Goal: Task Accomplishment & Management: Use online tool/utility

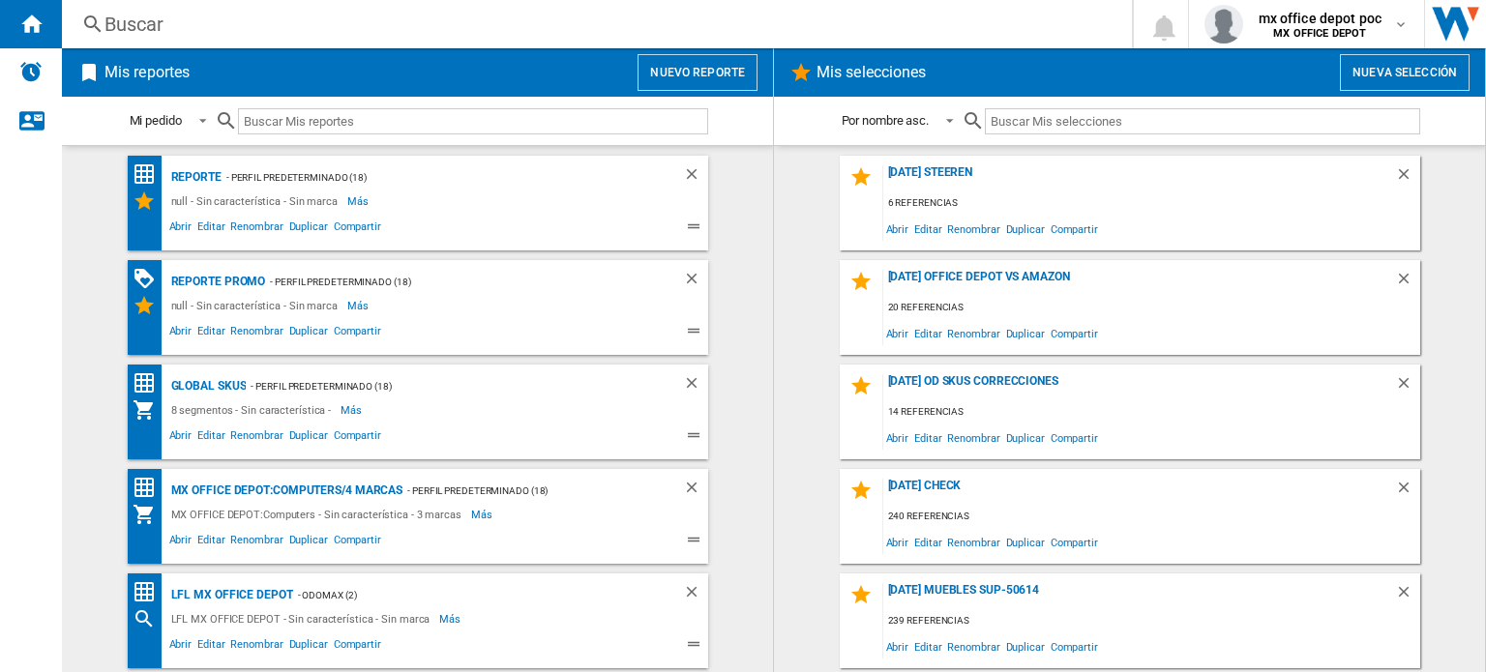
click at [725, 53] on div "Mis reportes Nuevo reporte" at bounding box center [417, 72] width 711 height 48
click at [712, 84] on button "Nuevo reporte" at bounding box center [698, 72] width 120 height 37
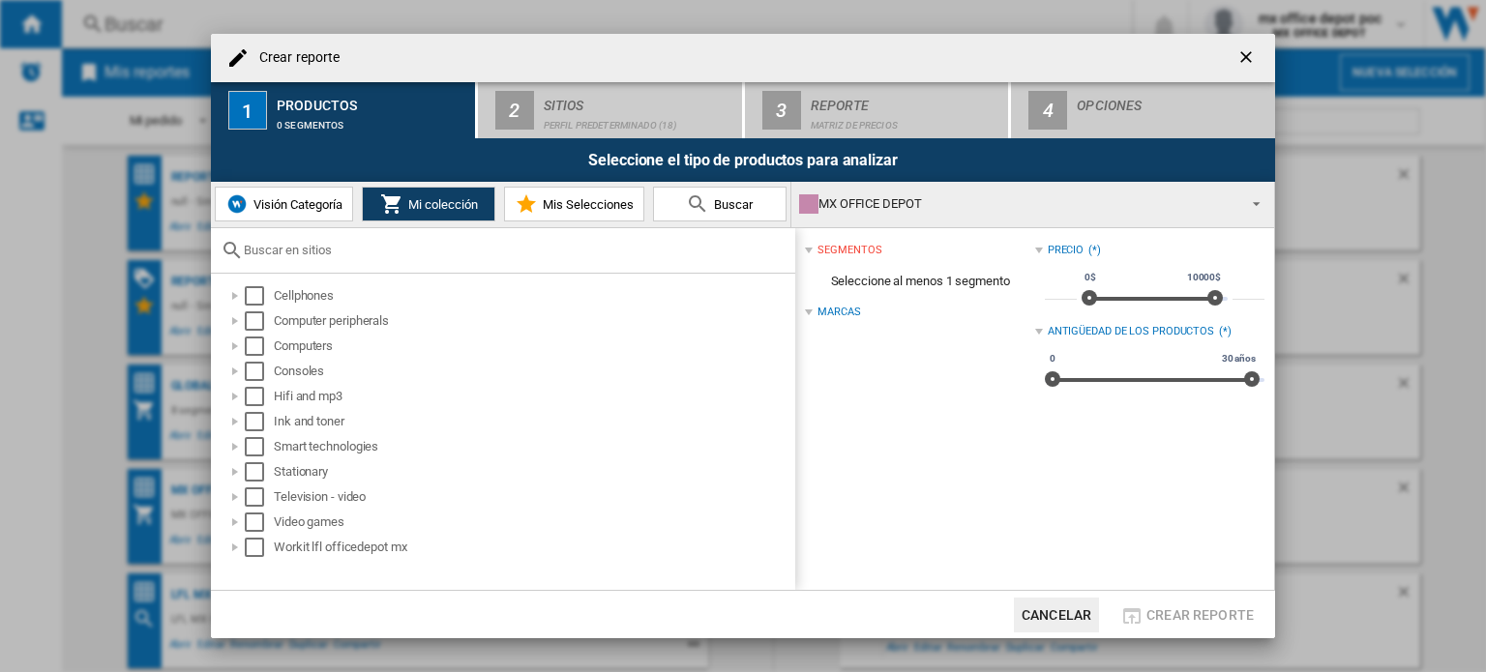
click at [724, 203] on span "Buscar" at bounding box center [731, 204] width 44 height 15
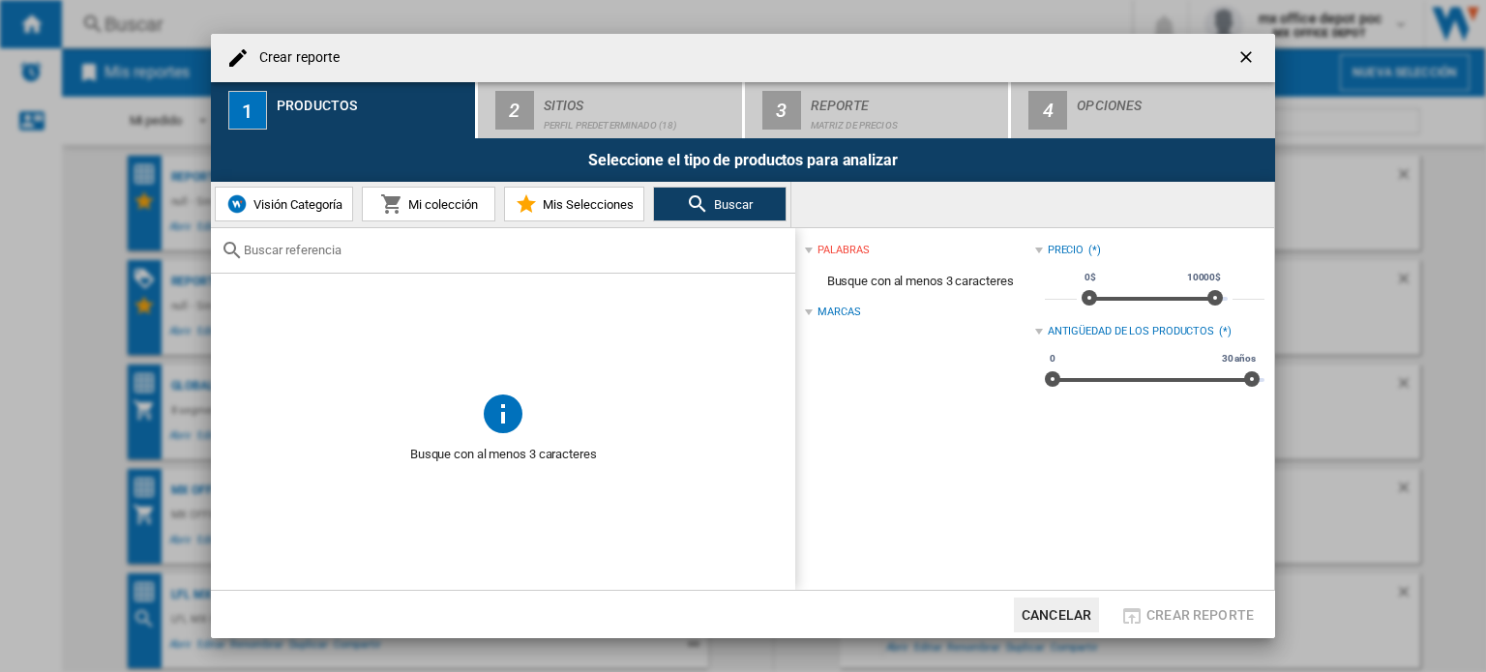
click at [610, 252] on input "text" at bounding box center [515, 250] width 542 height 15
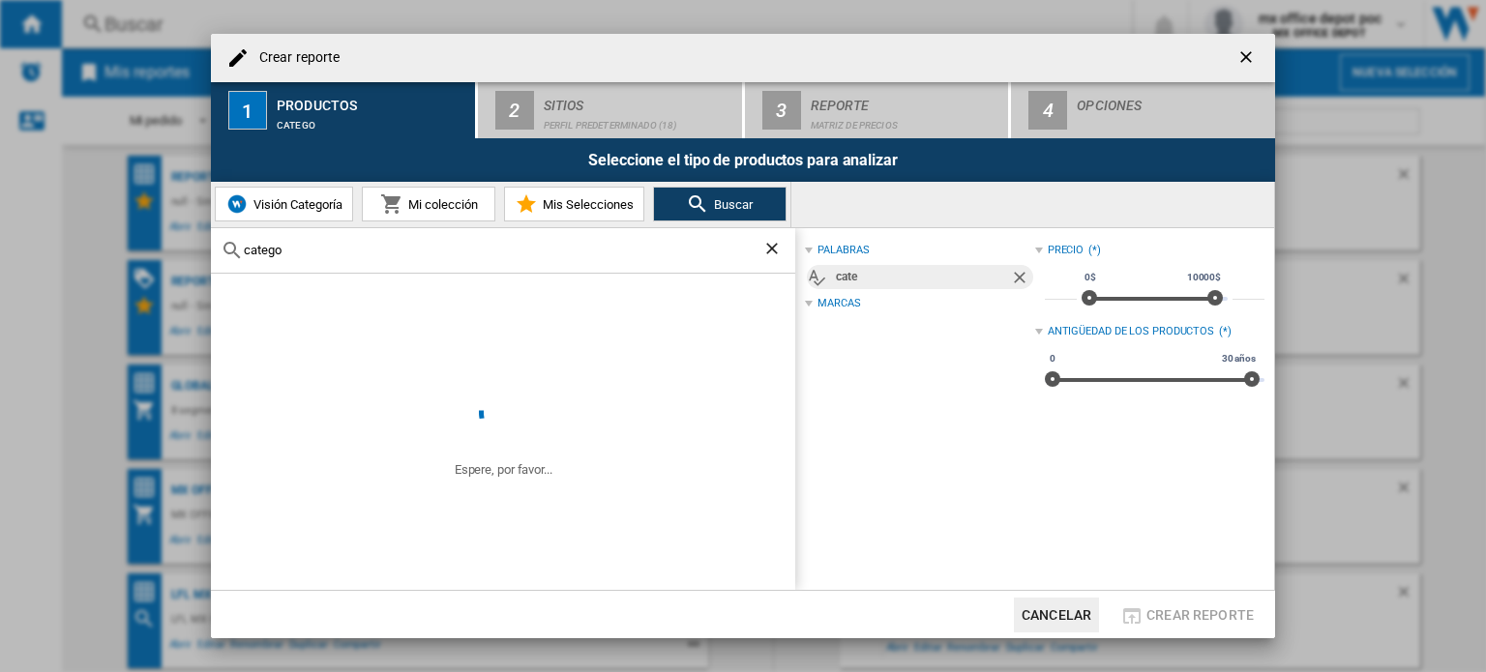
type input "catego"
click at [428, 205] on span "Mi colección" at bounding box center [440, 204] width 74 height 15
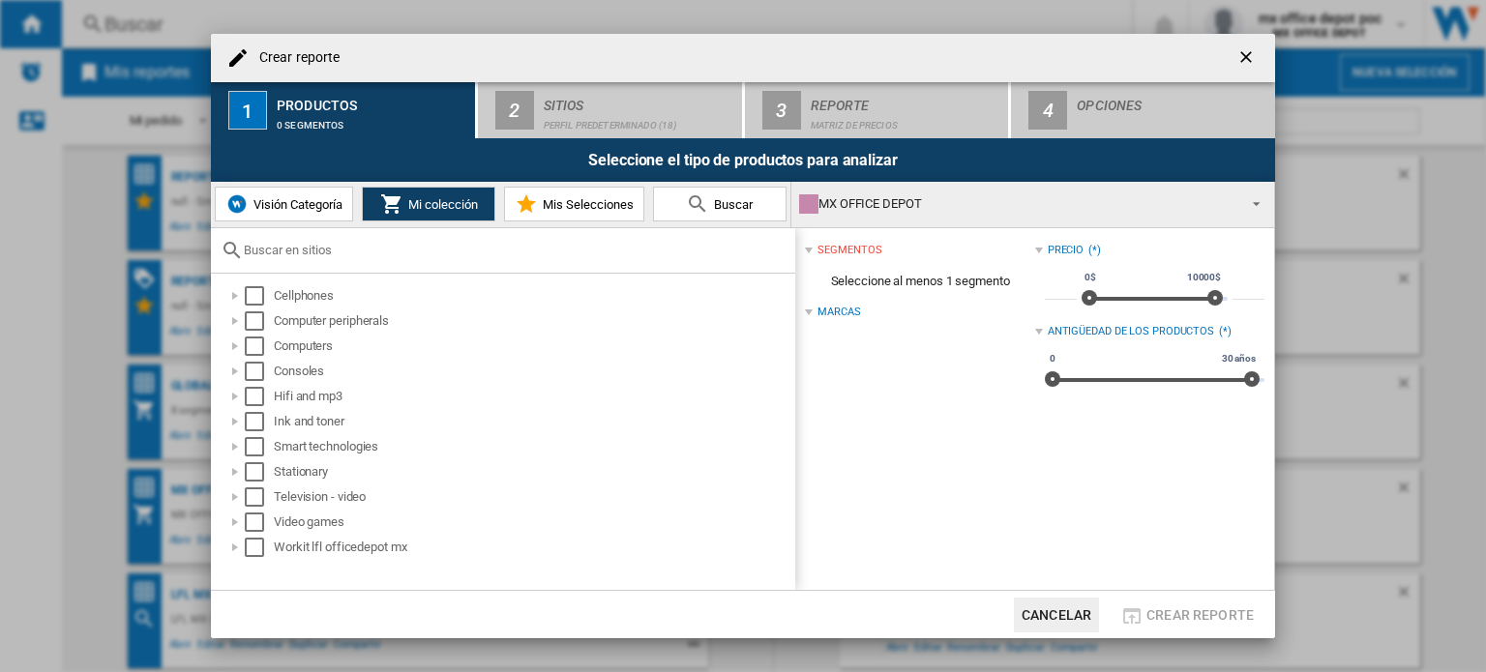
click at [374, 249] on input "text" at bounding box center [515, 250] width 542 height 15
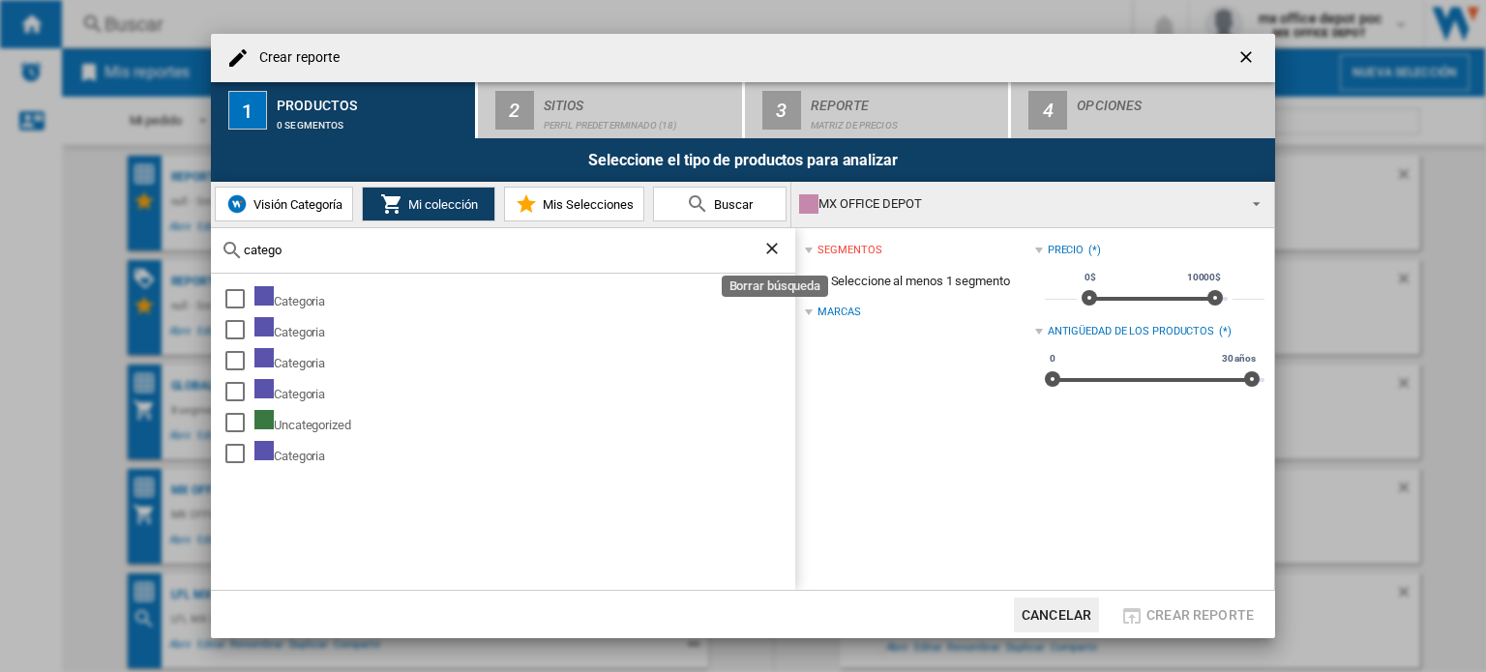
type input "catego"
click at [773, 258] on ng-md-icon "Borrar búsqueda" at bounding box center [773, 250] width 23 height 23
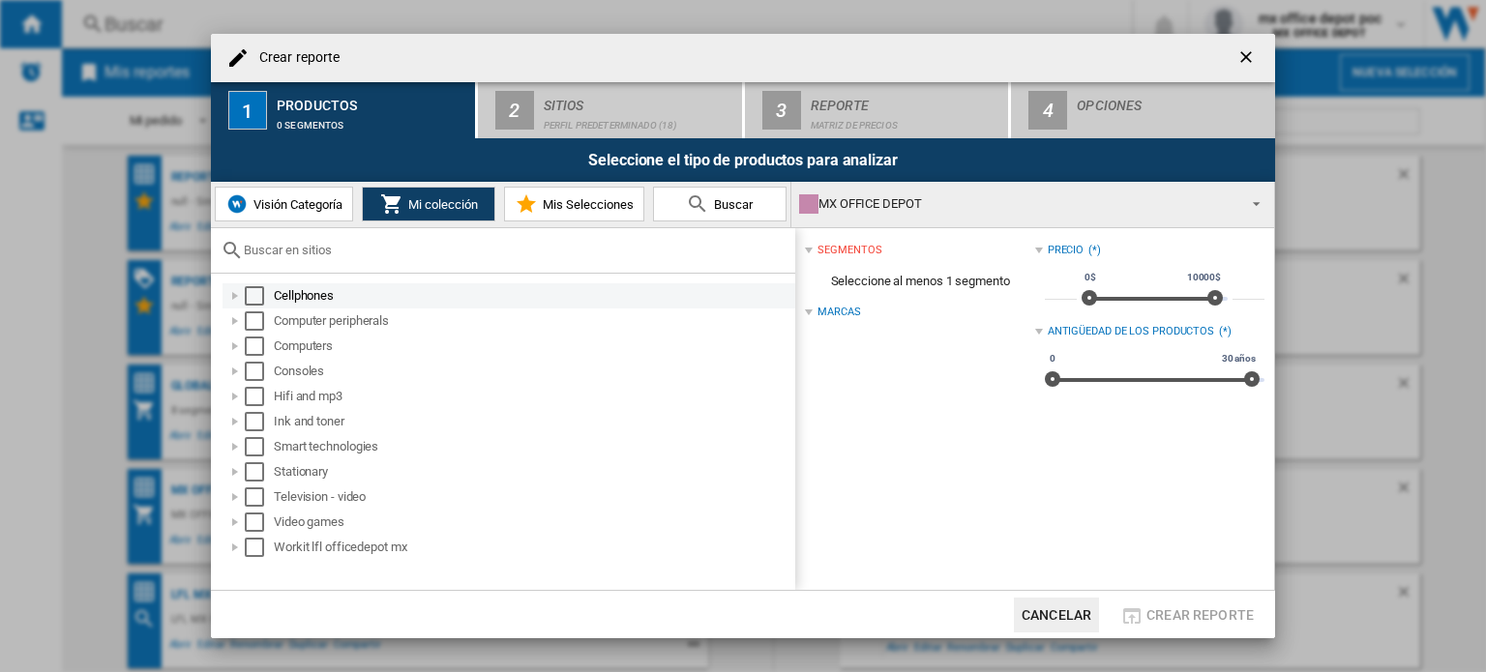
click at [232, 291] on div at bounding box center [234, 295] width 19 height 19
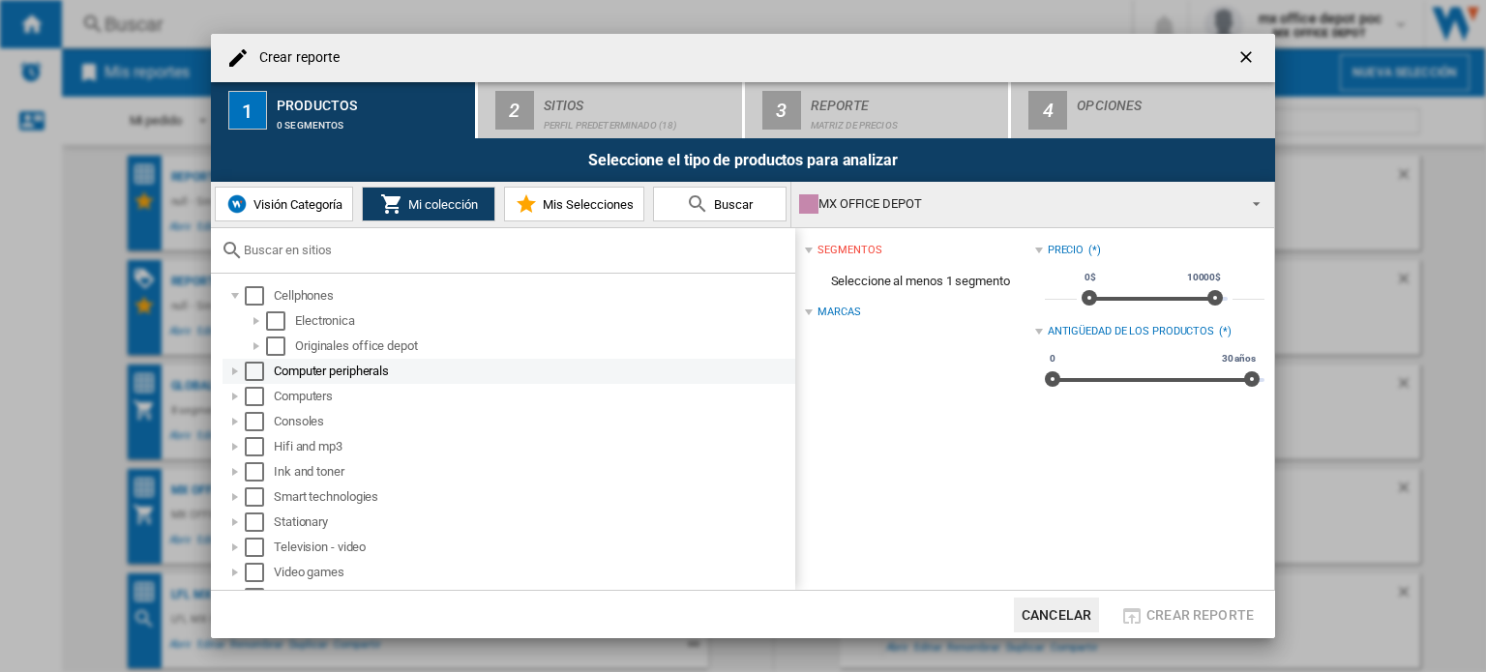
click at [235, 371] on div at bounding box center [234, 371] width 19 height 19
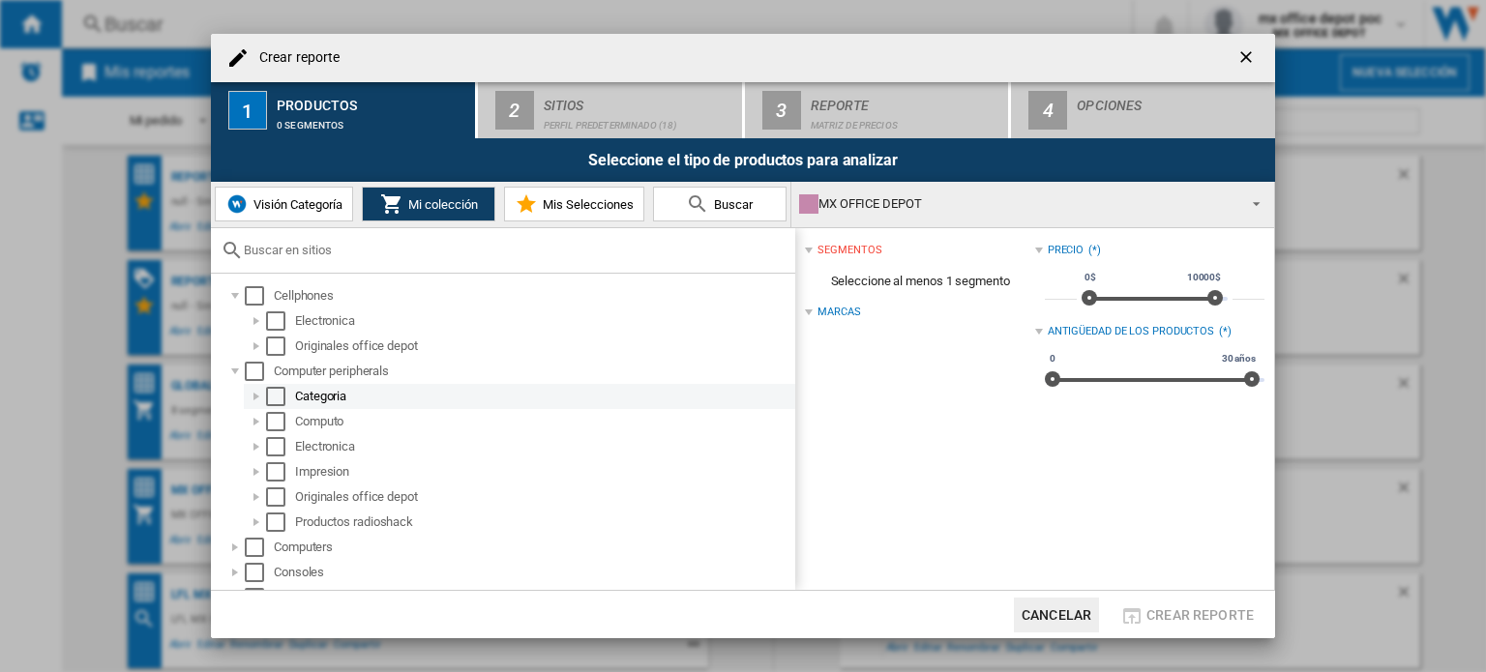
click at [254, 395] on div at bounding box center [256, 396] width 19 height 19
click at [1055, 609] on button "Cancelar" at bounding box center [1056, 615] width 85 height 35
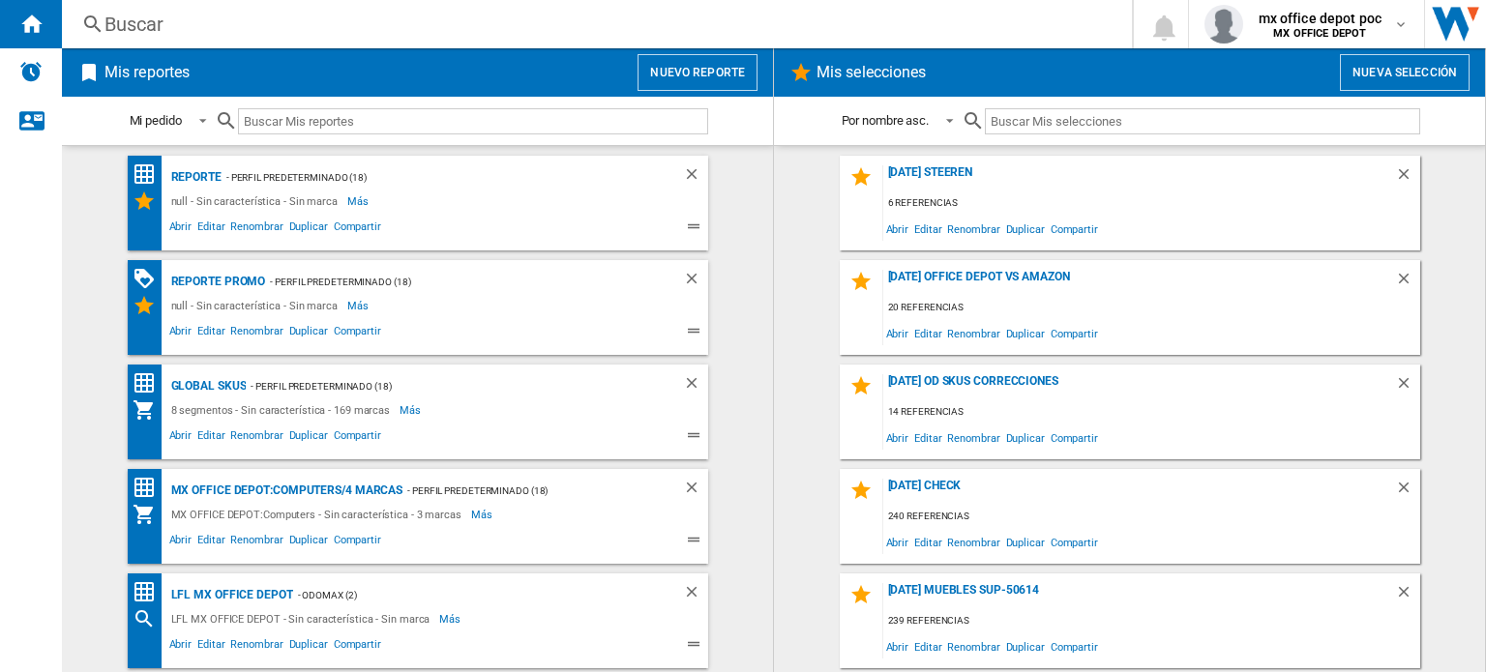
click at [704, 74] on button "Nuevo reporte" at bounding box center [698, 72] width 120 height 37
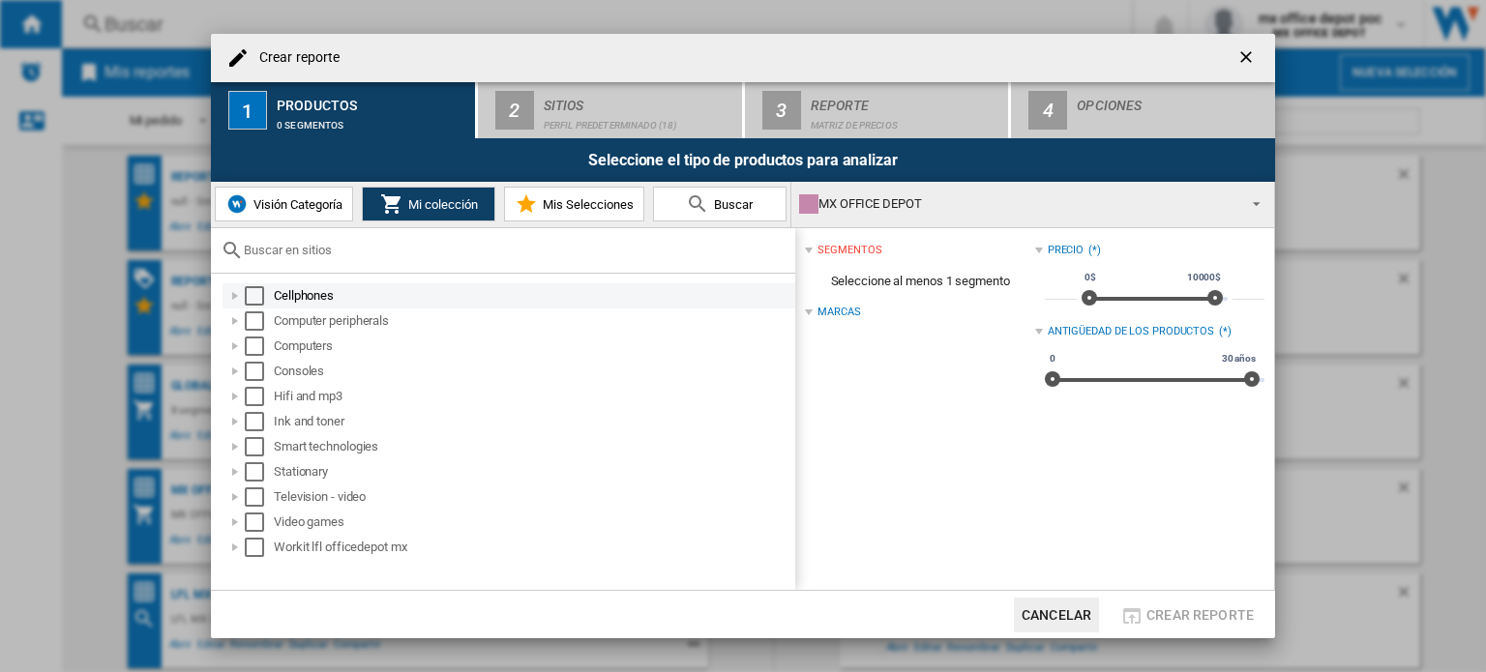
click at [233, 297] on div at bounding box center [234, 295] width 19 height 19
click at [236, 293] on div at bounding box center [234, 295] width 19 height 19
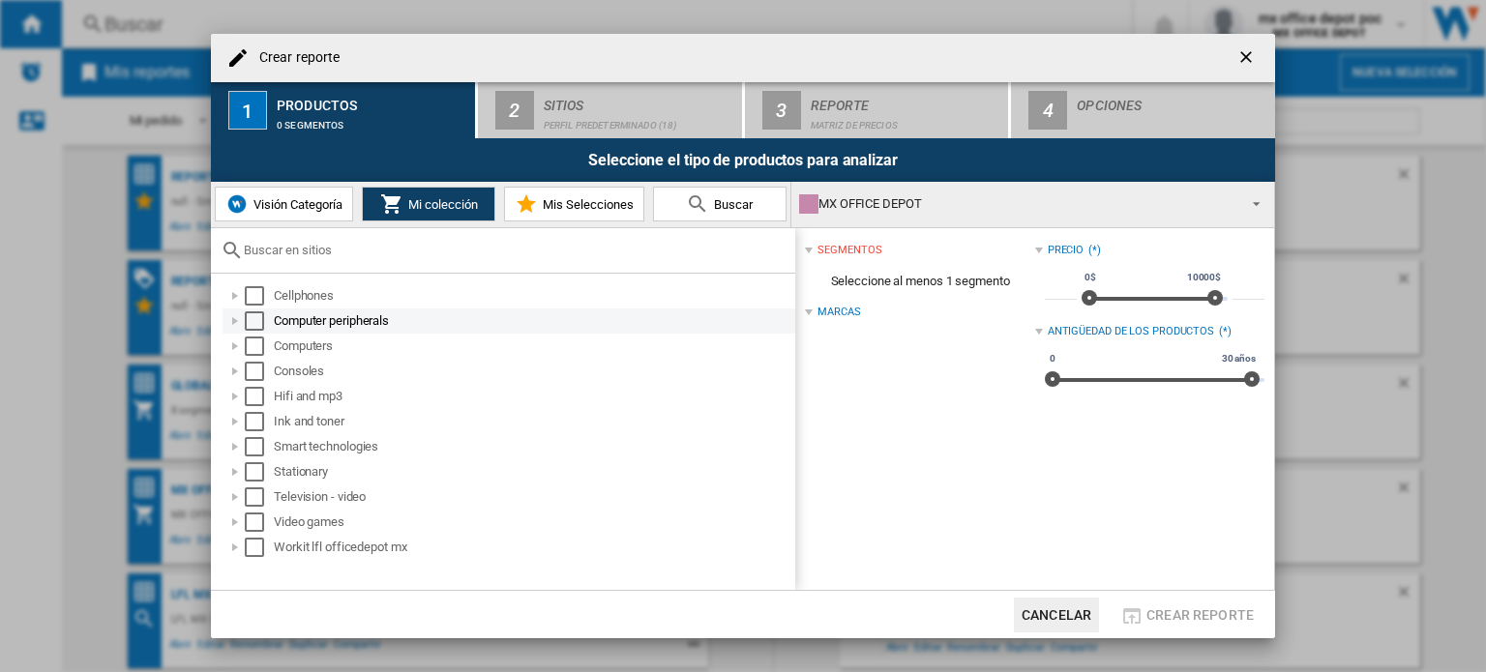
click at [237, 320] on div at bounding box center [234, 321] width 19 height 19
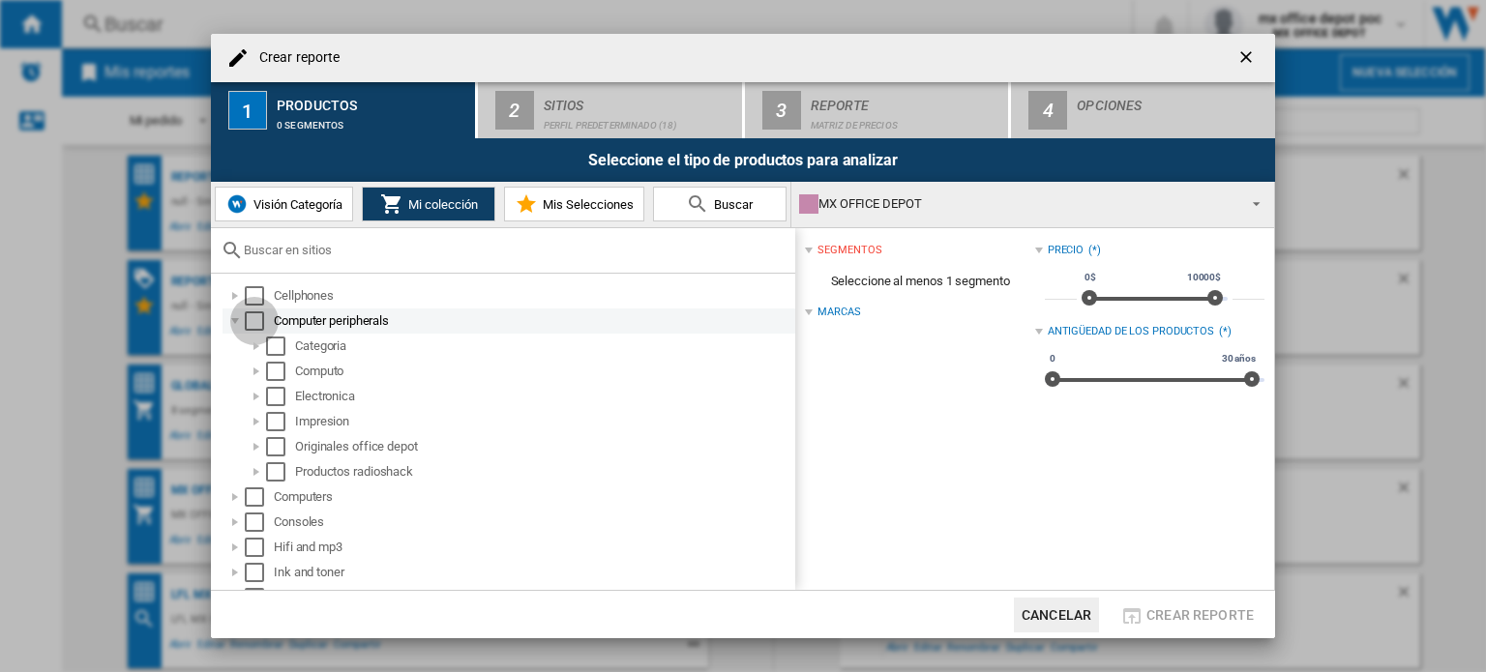
click at [259, 325] on div "Select" at bounding box center [254, 321] width 19 height 19
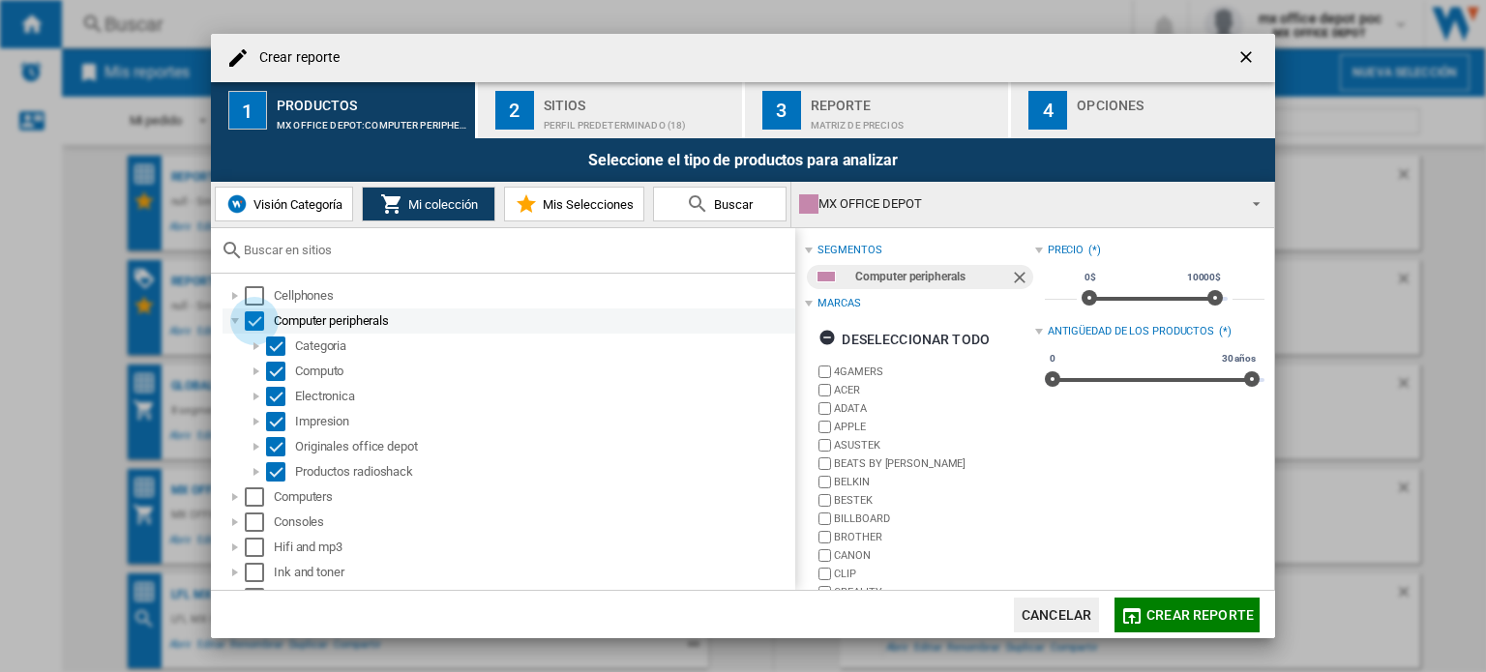
click at [252, 316] on div "Select" at bounding box center [254, 321] width 19 height 19
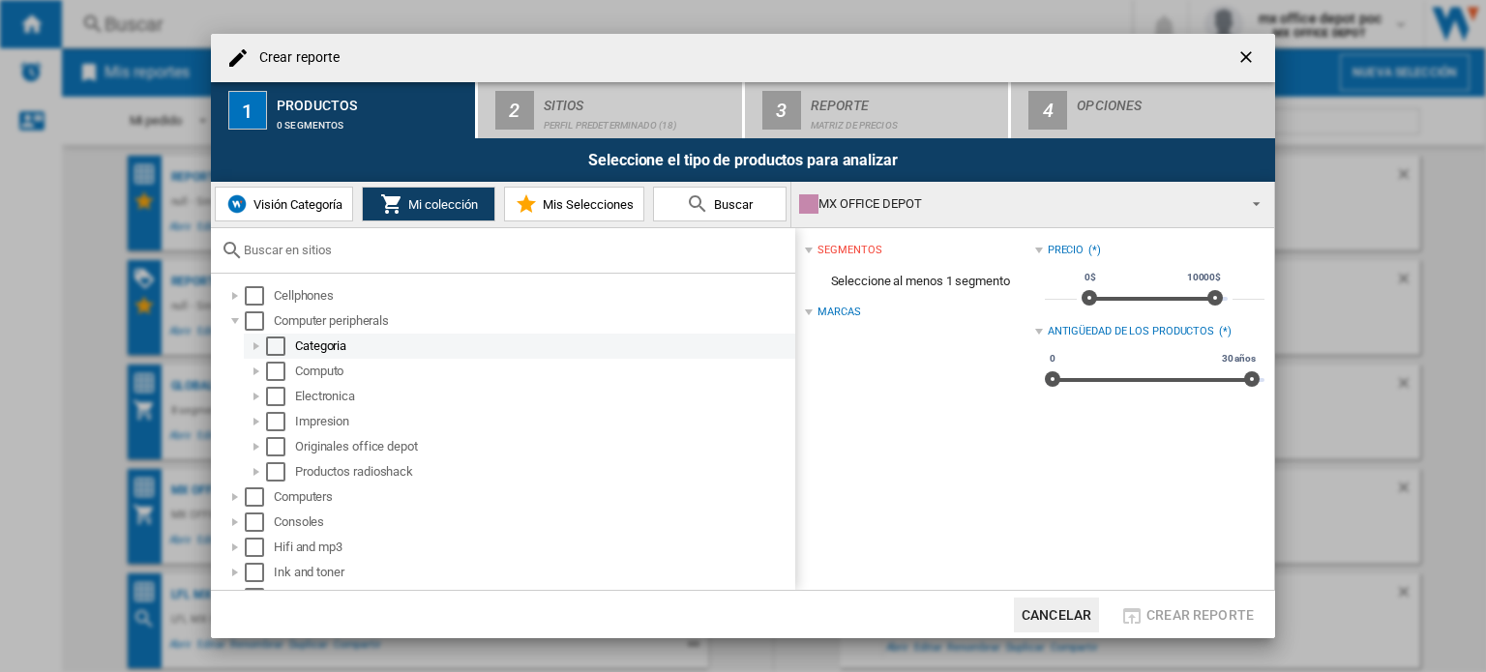
click at [286, 349] on md-checkbox "Select" at bounding box center [280, 346] width 29 height 19
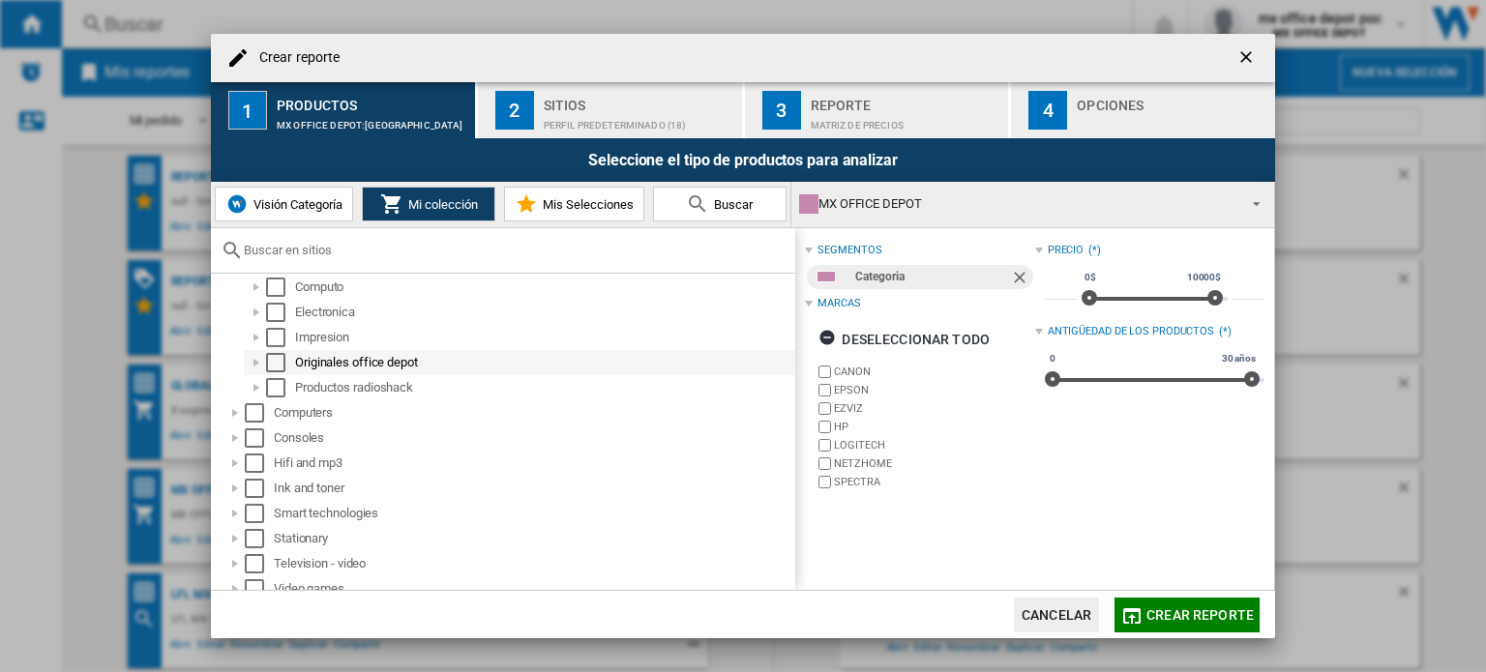
scroll to position [97, 0]
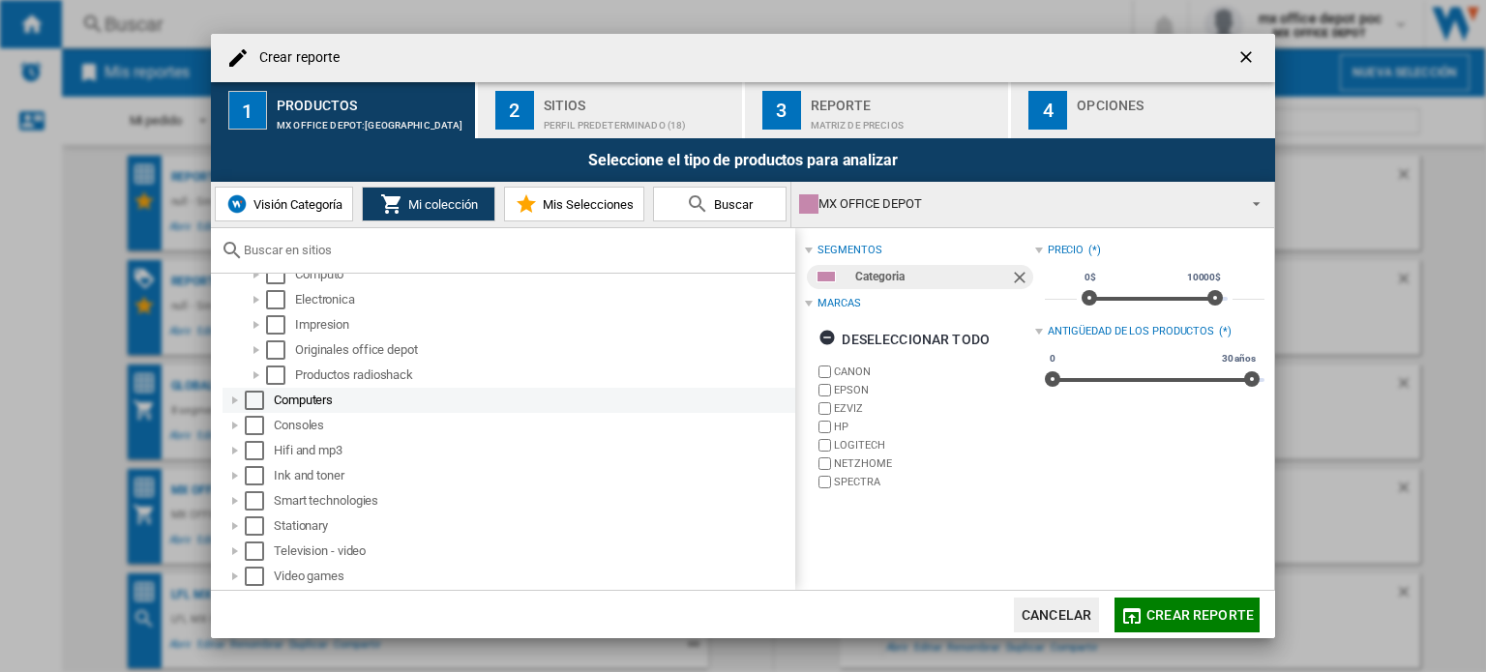
click at [236, 401] on div at bounding box center [234, 400] width 19 height 19
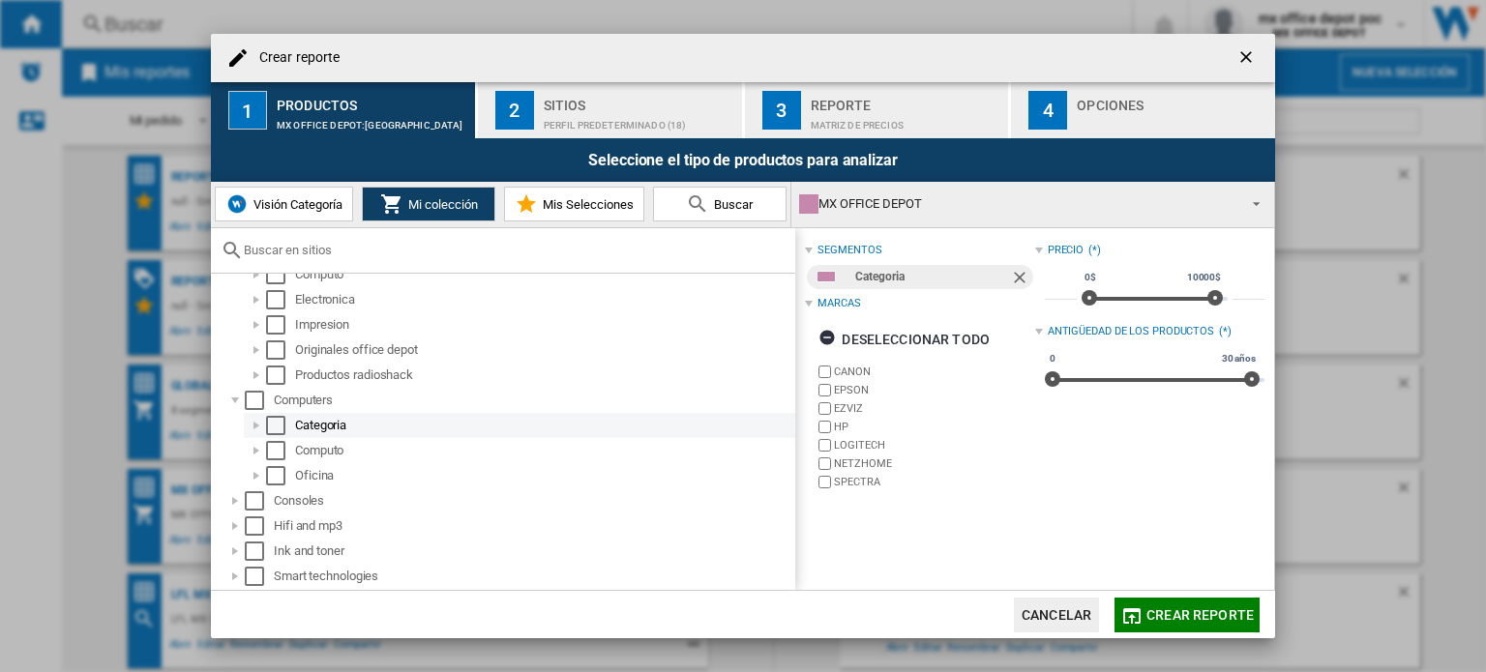
click at [274, 418] on div "Select" at bounding box center [275, 425] width 19 height 19
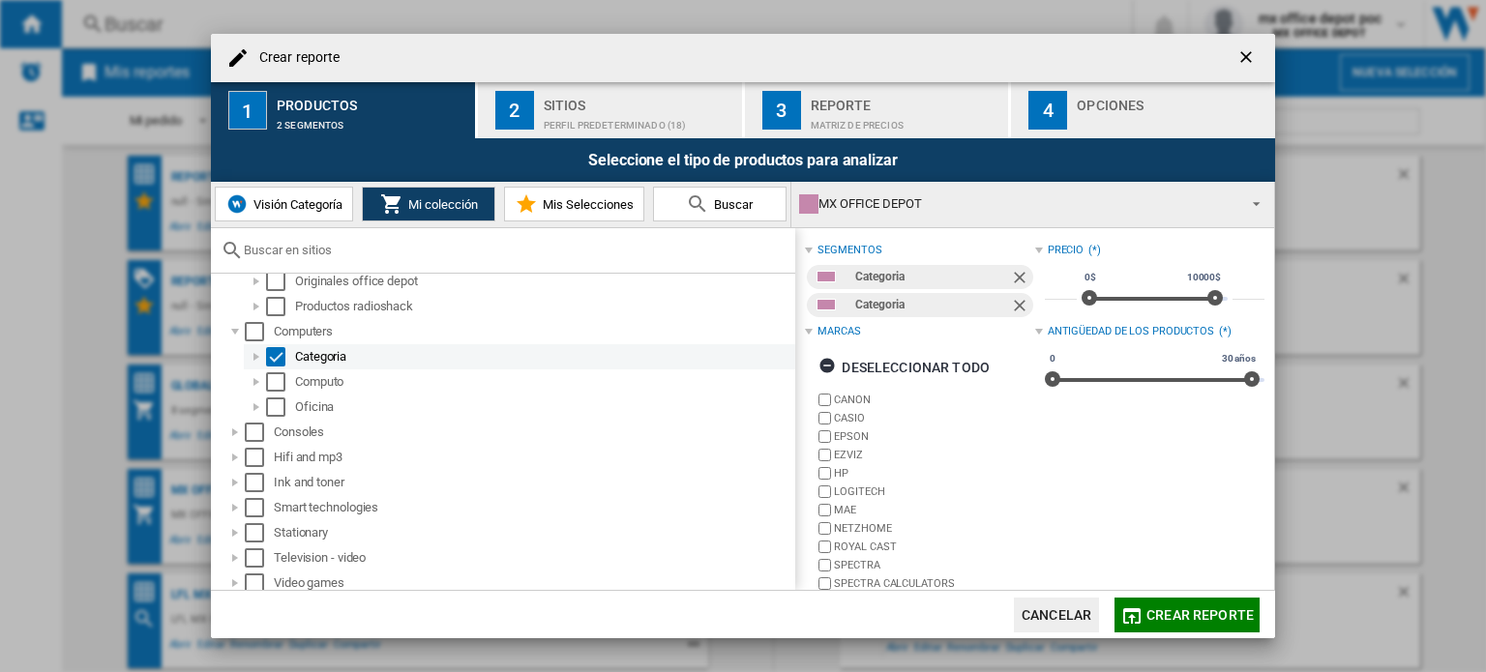
scroll to position [195, 0]
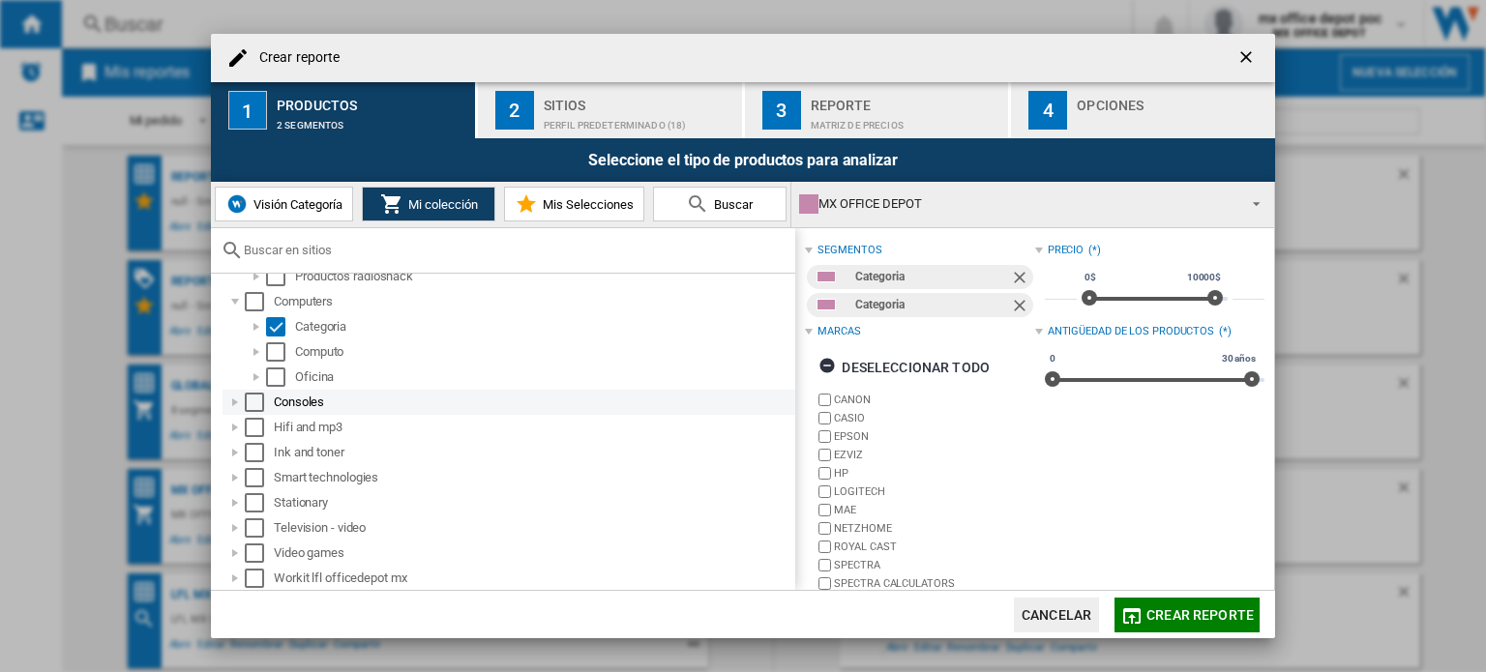
click at [237, 401] on div at bounding box center [234, 402] width 19 height 19
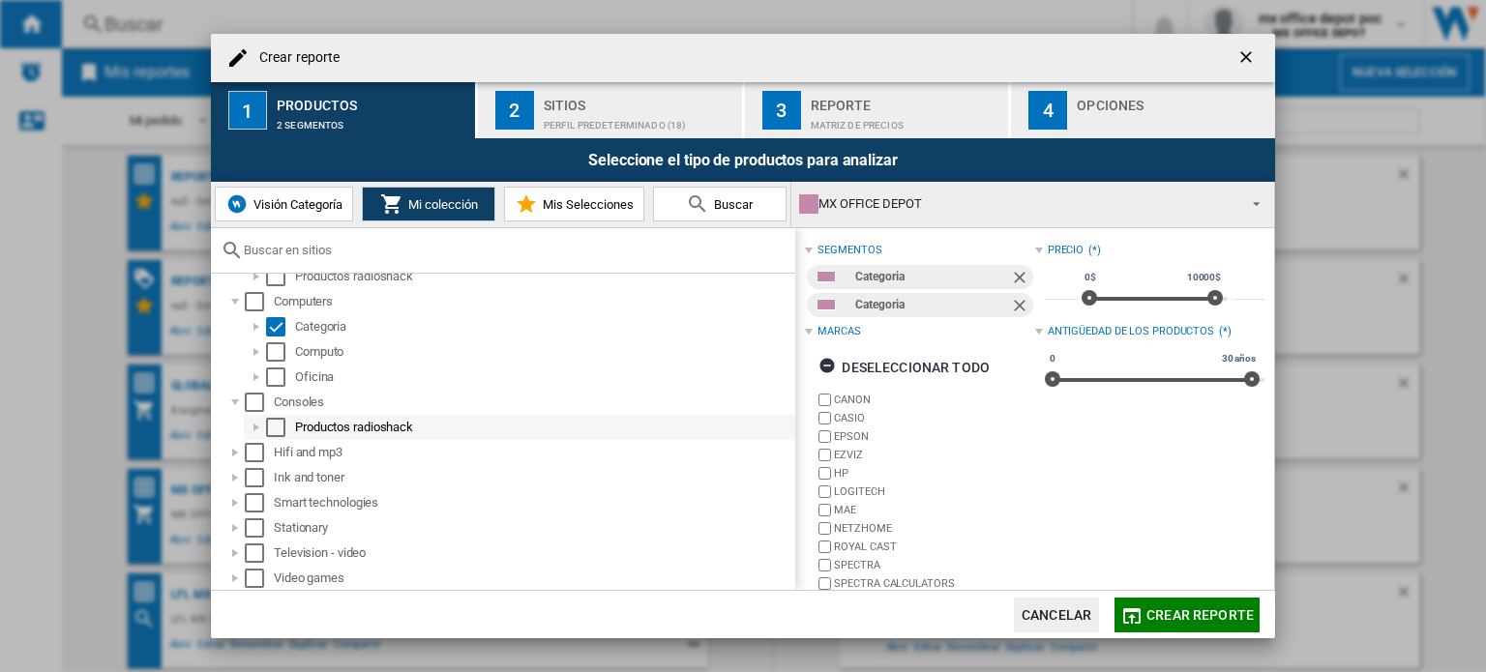
scroll to position [221, 0]
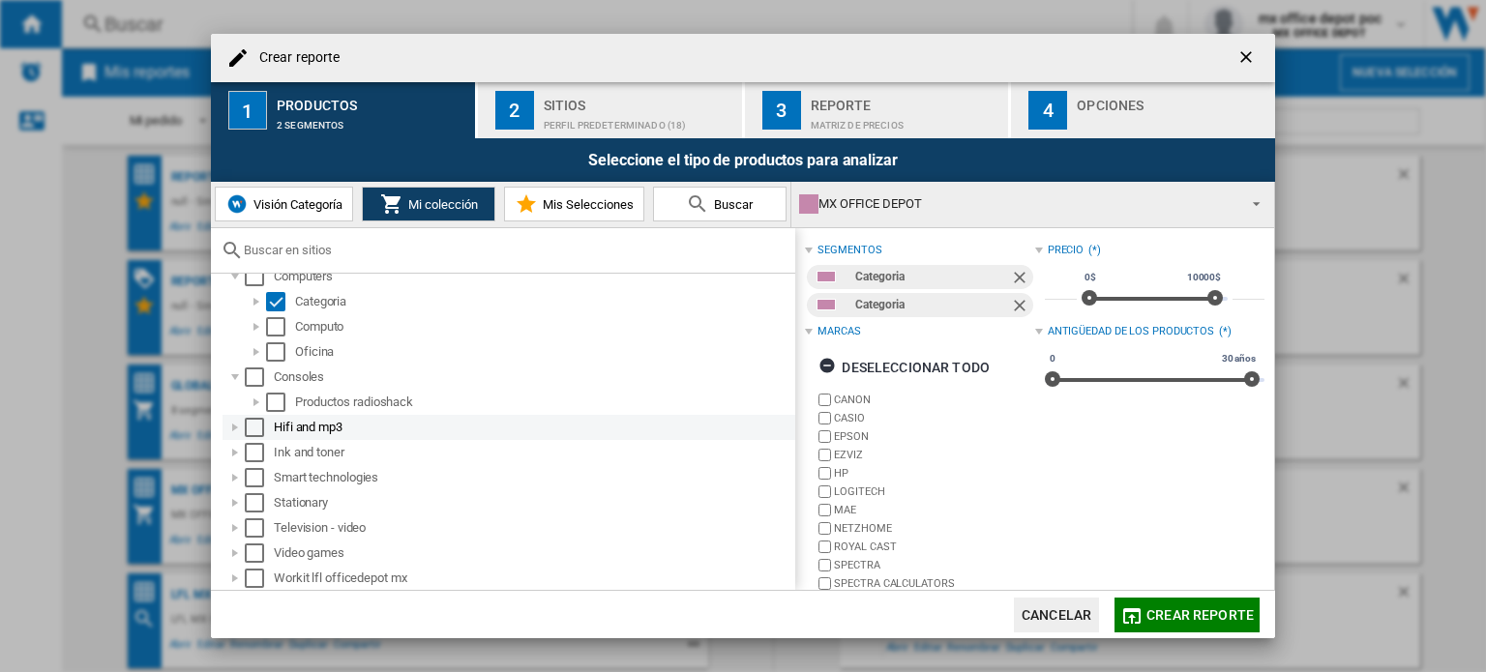
click at [228, 425] on div at bounding box center [234, 427] width 19 height 19
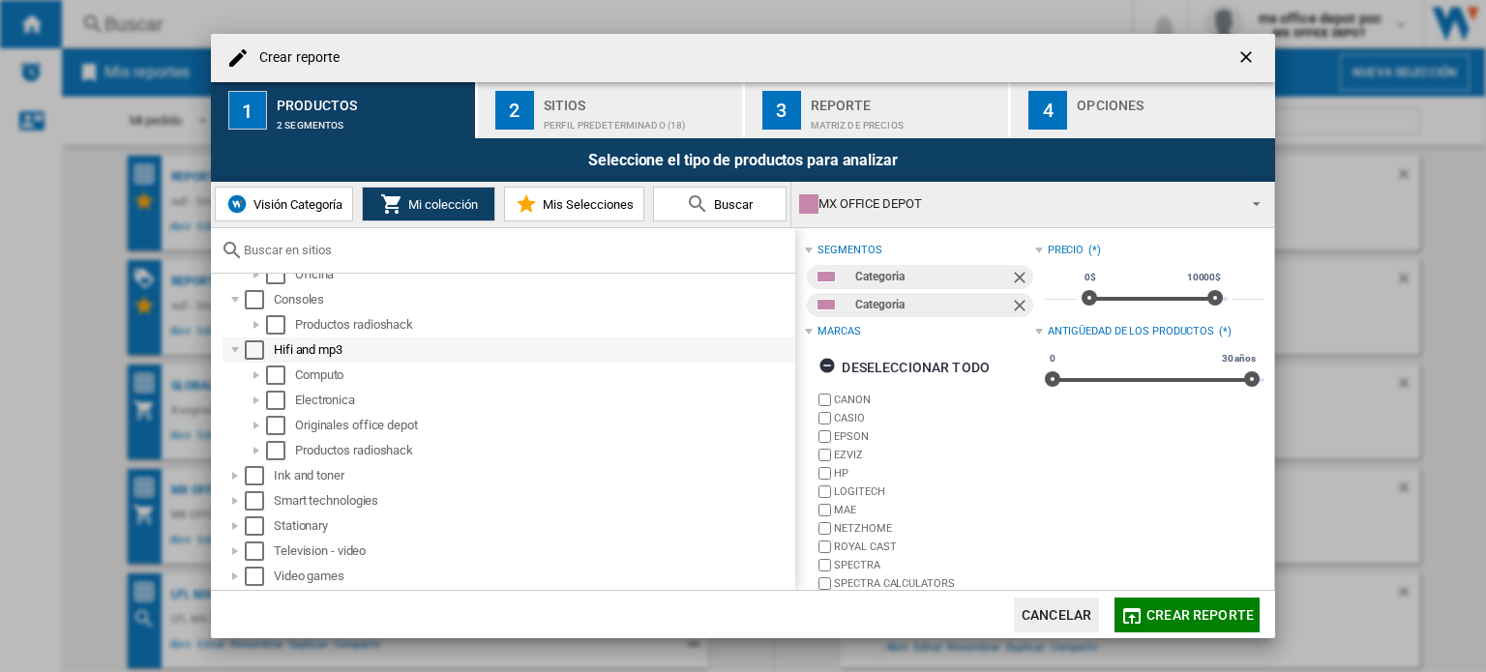
scroll to position [321, 0]
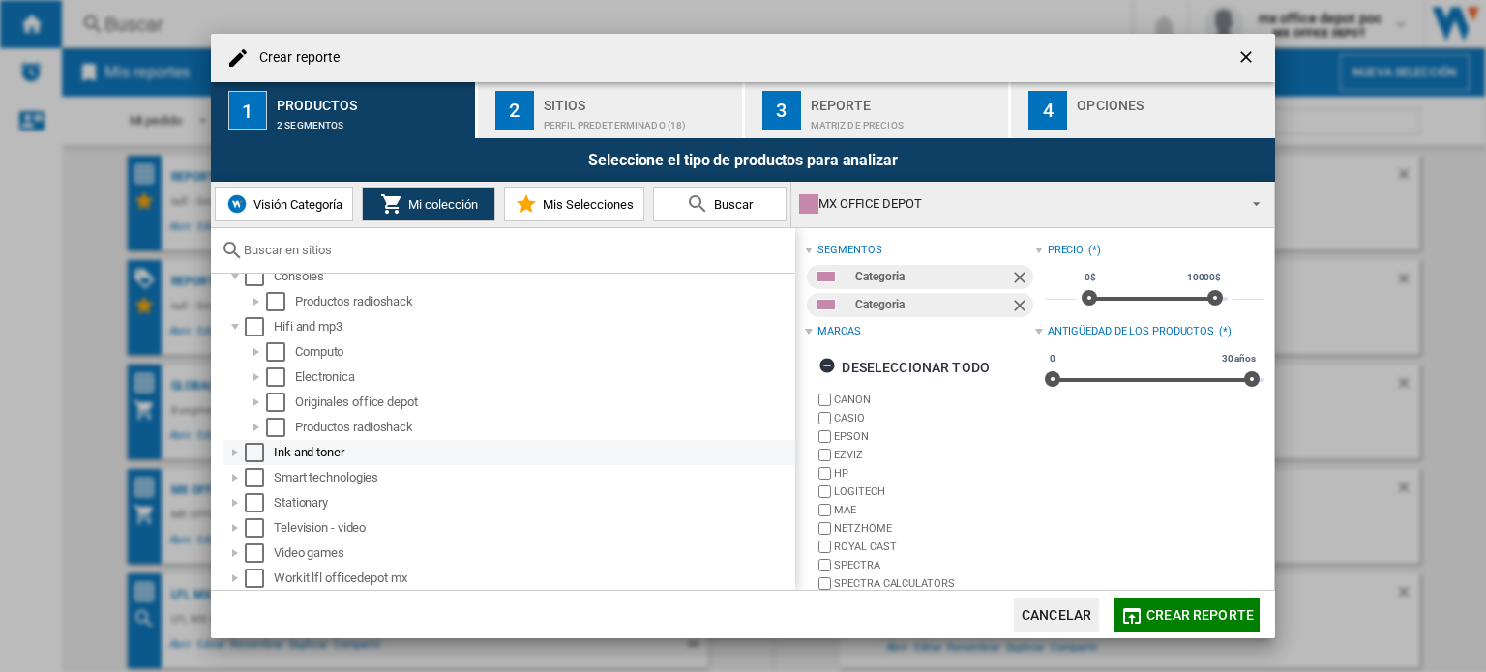
click at [237, 452] on div at bounding box center [234, 452] width 19 height 19
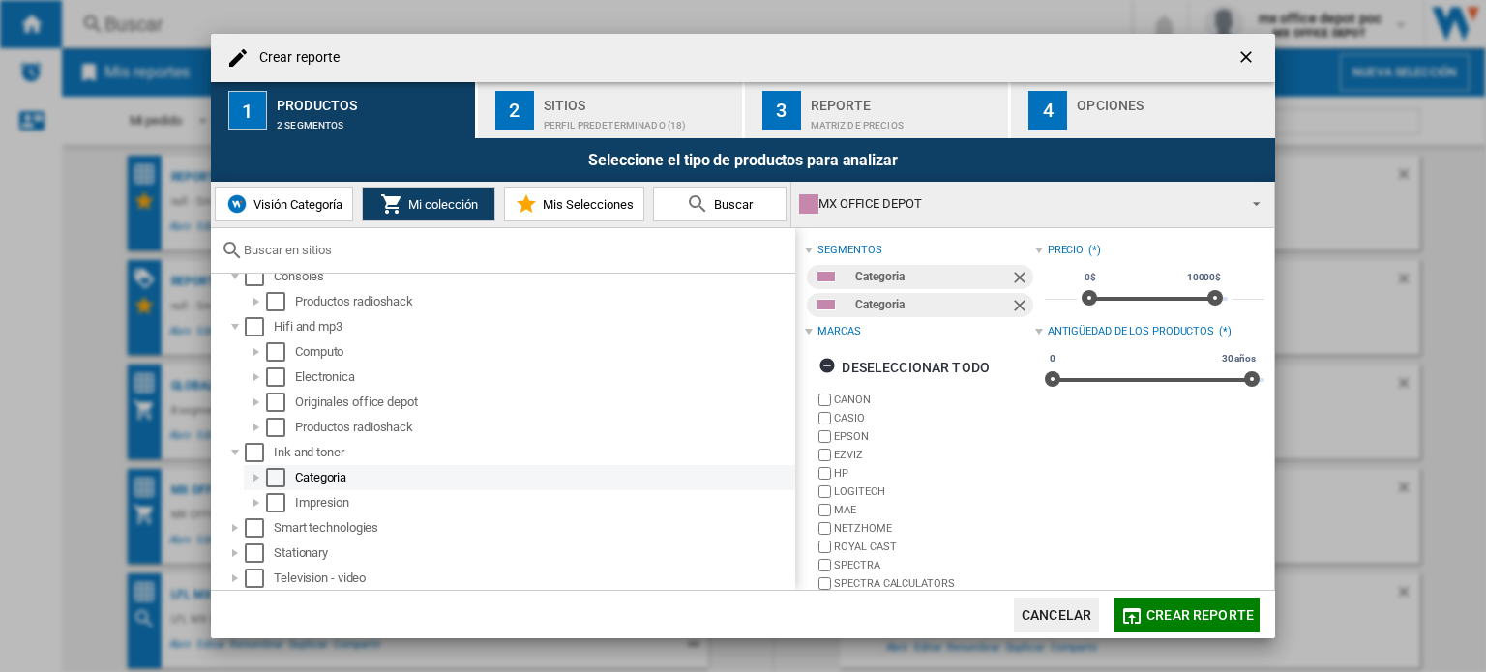
scroll to position [371, 0]
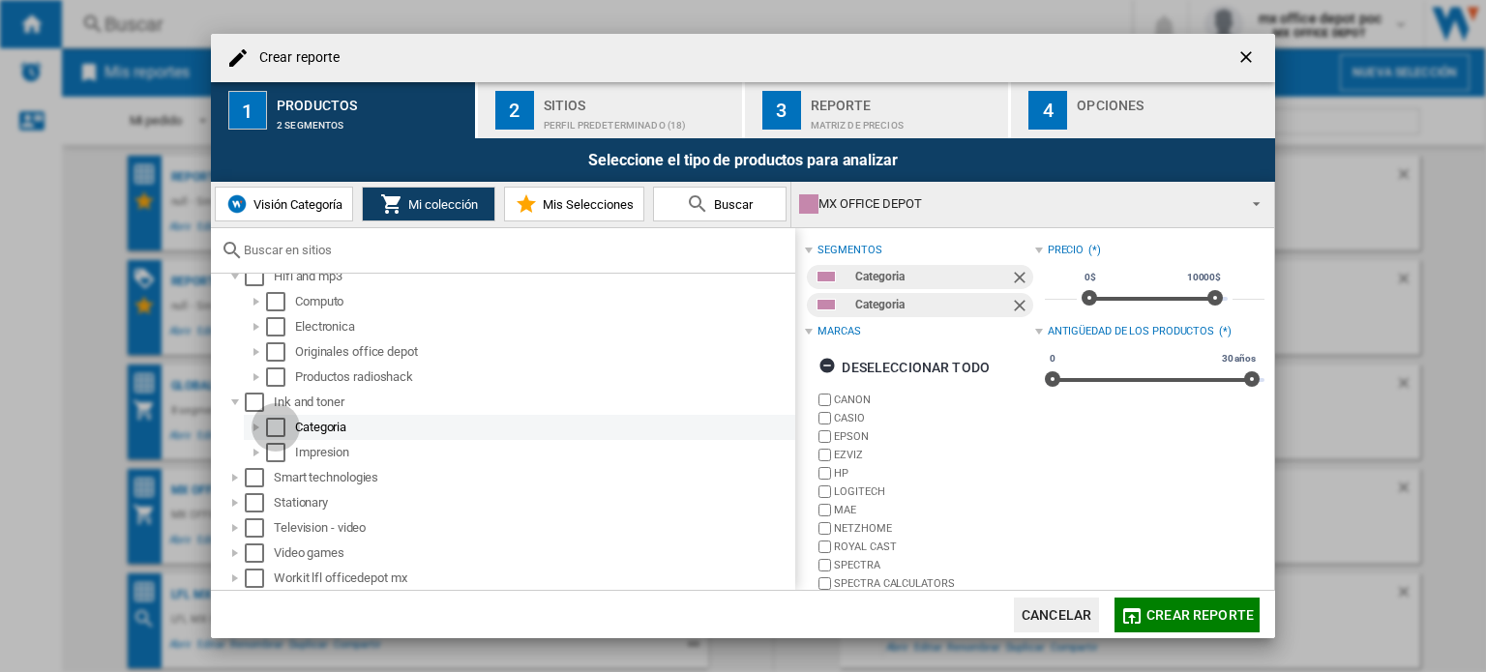
click at [279, 427] on div "Select" at bounding box center [275, 427] width 19 height 19
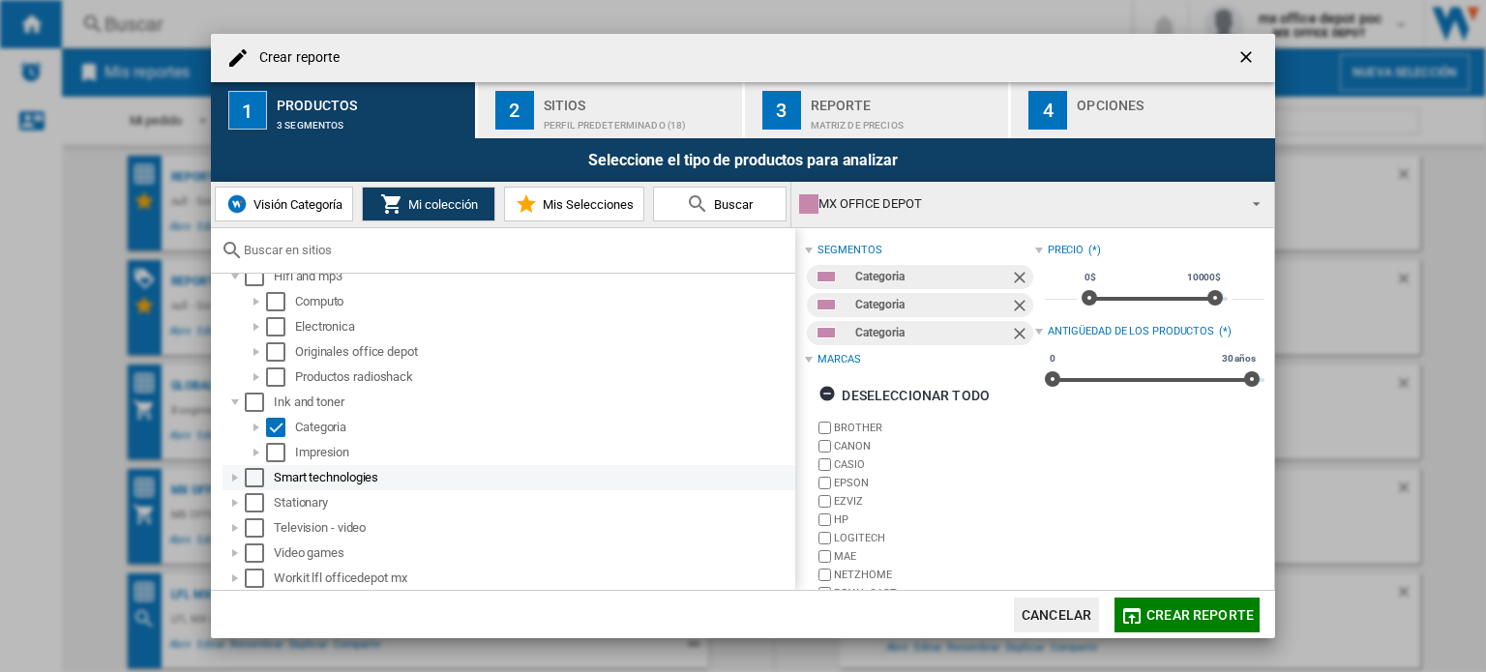
click at [237, 476] on div at bounding box center [234, 477] width 19 height 19
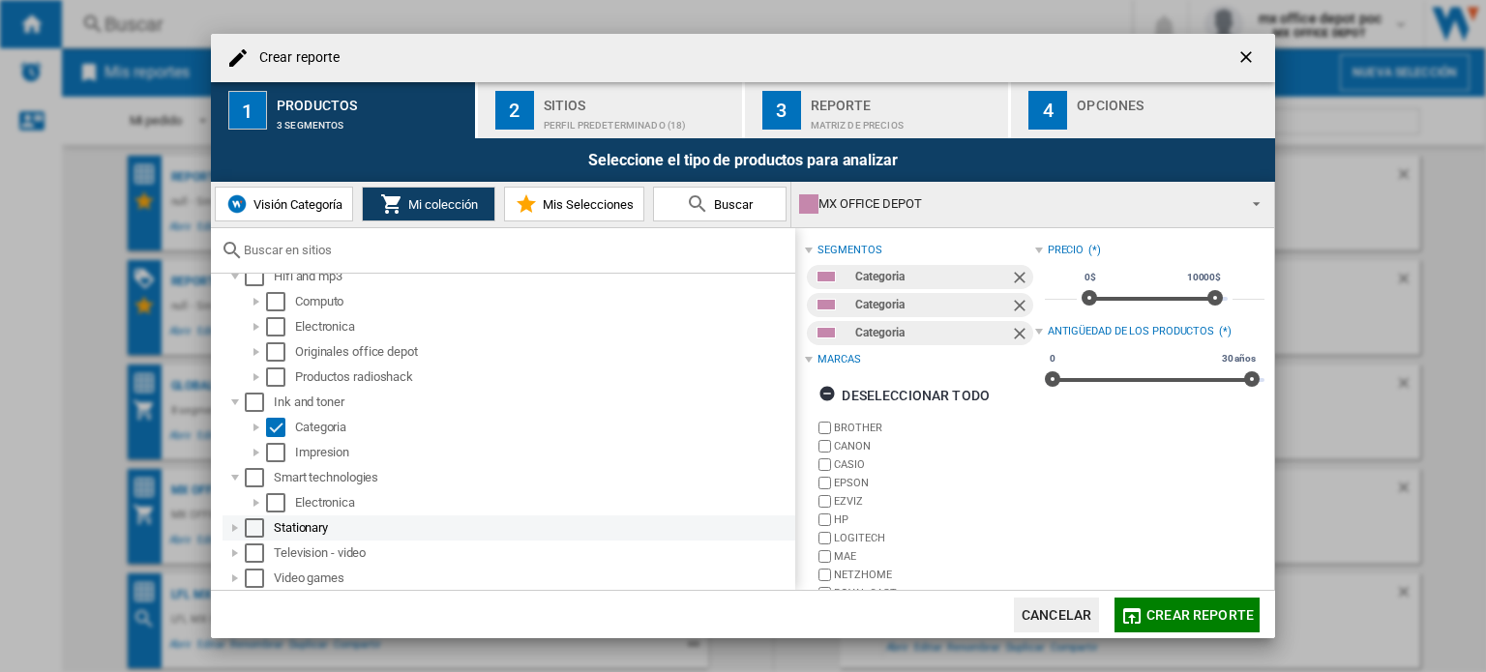
click at [232, 524] on div at bounding box center [234, 528] width 19 height 19
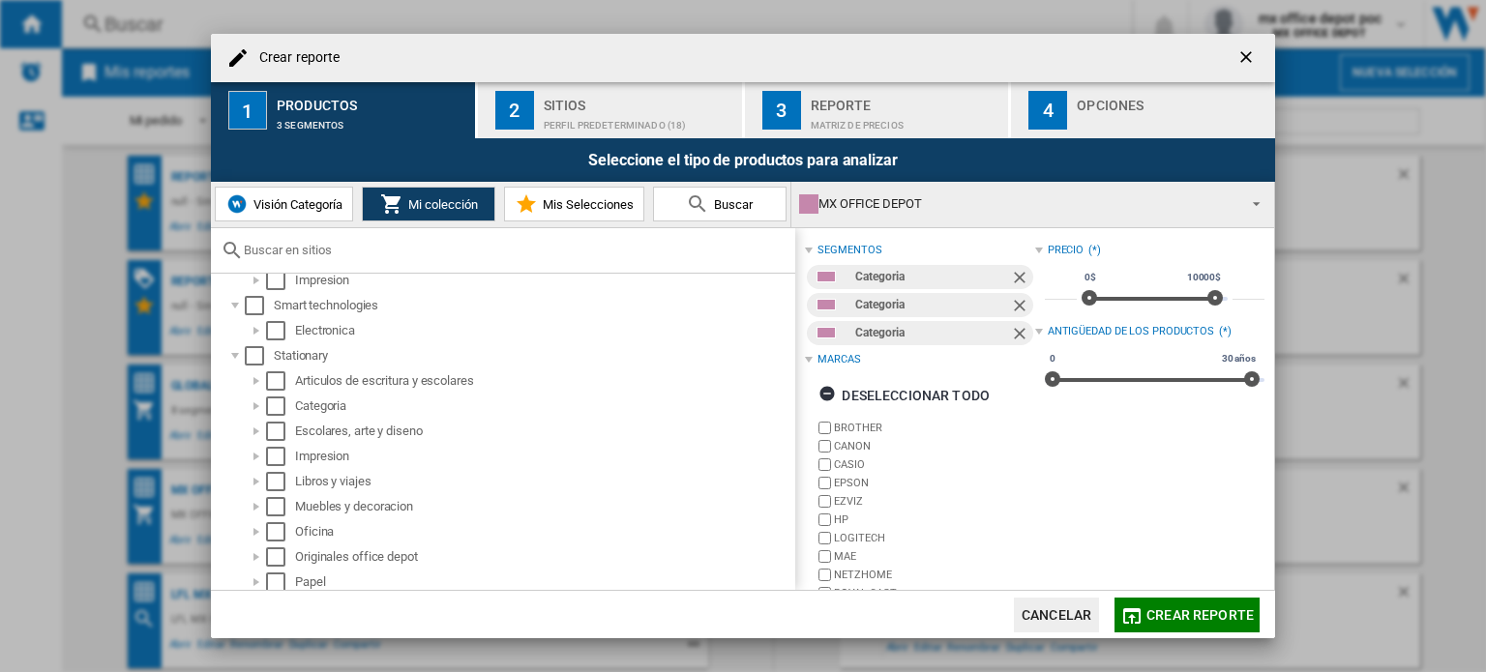
scroll to position [559, 0]
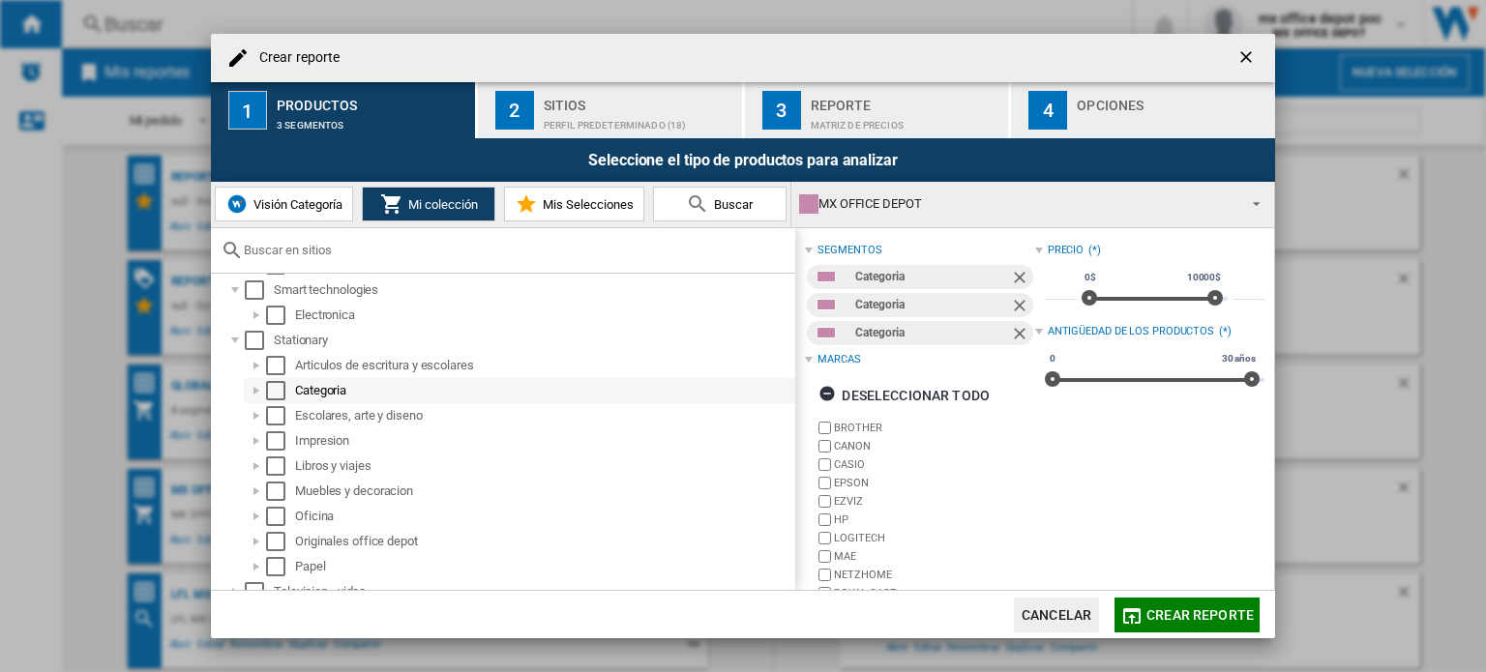
click at [268, 387] on div "Select" at bounding box center [275, 390] width 19 height 19
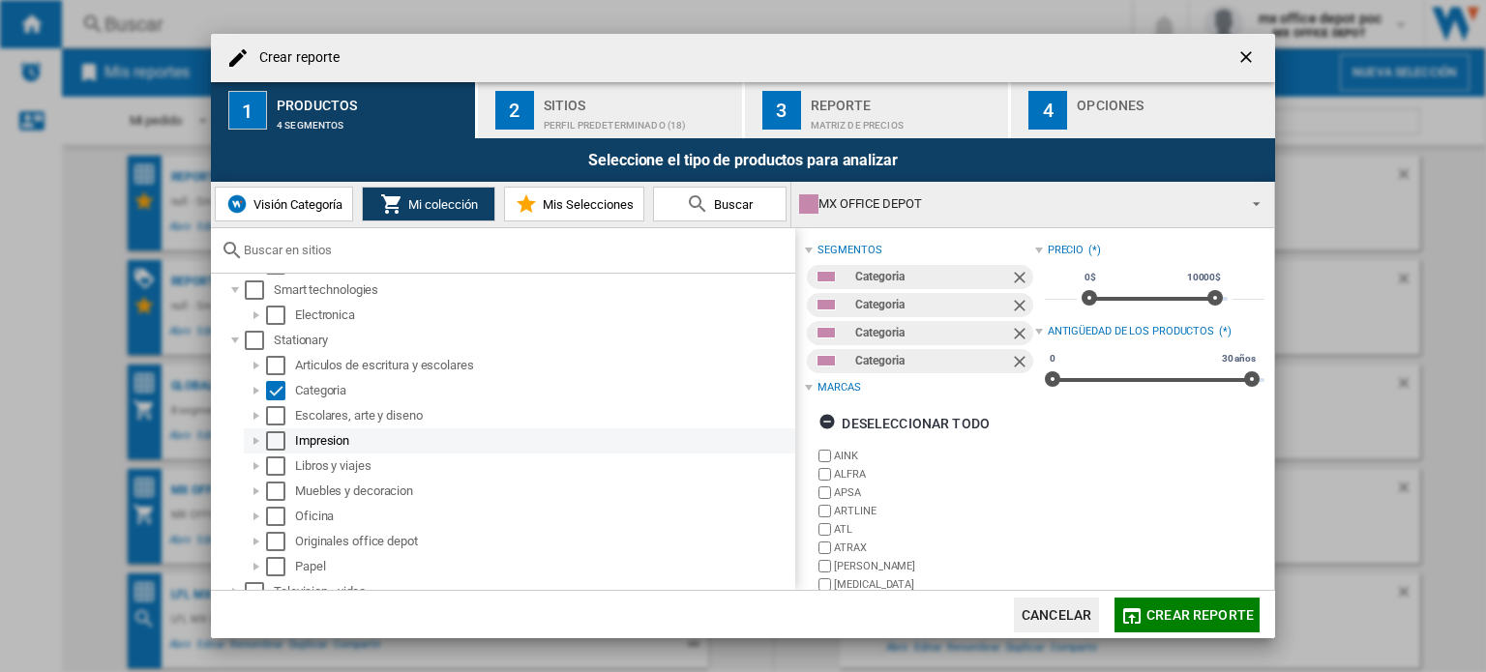
scroll to position [623, 0]
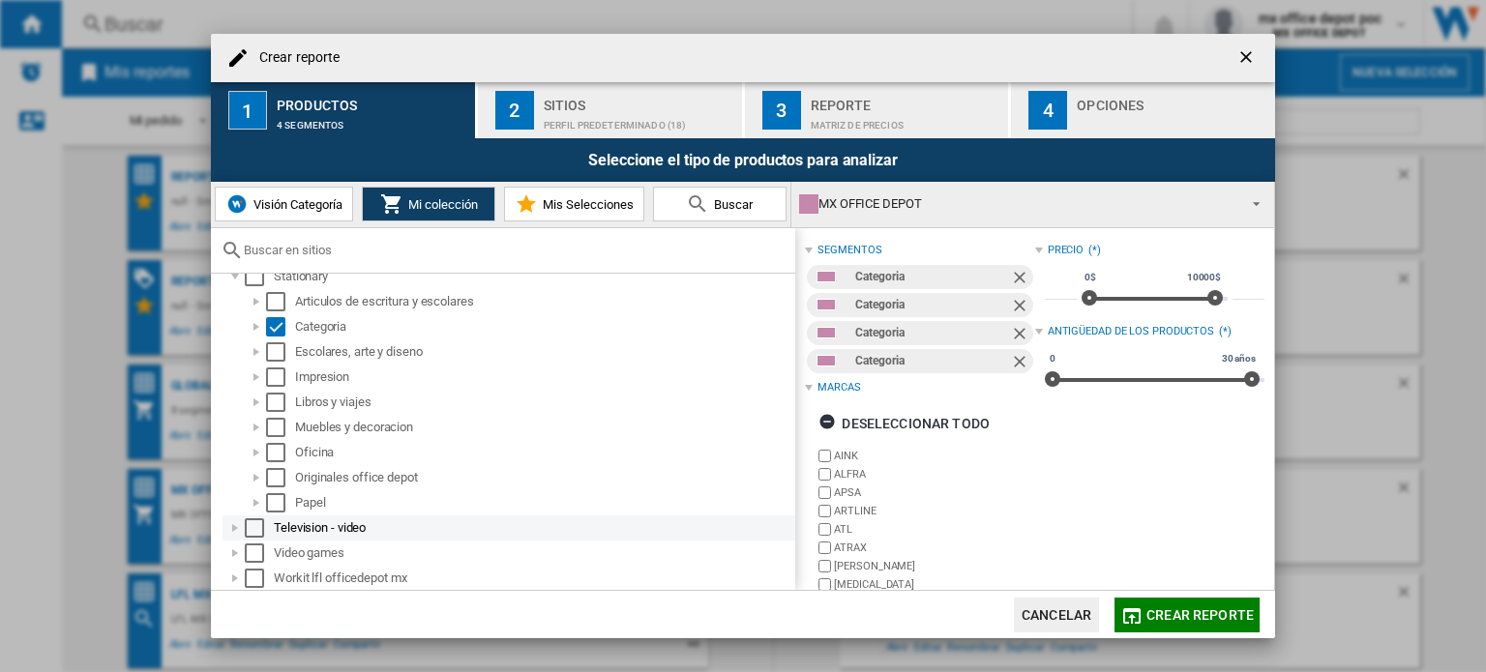
click at [238, 525] on div at bounding box center [234, 528] width 19 height 19
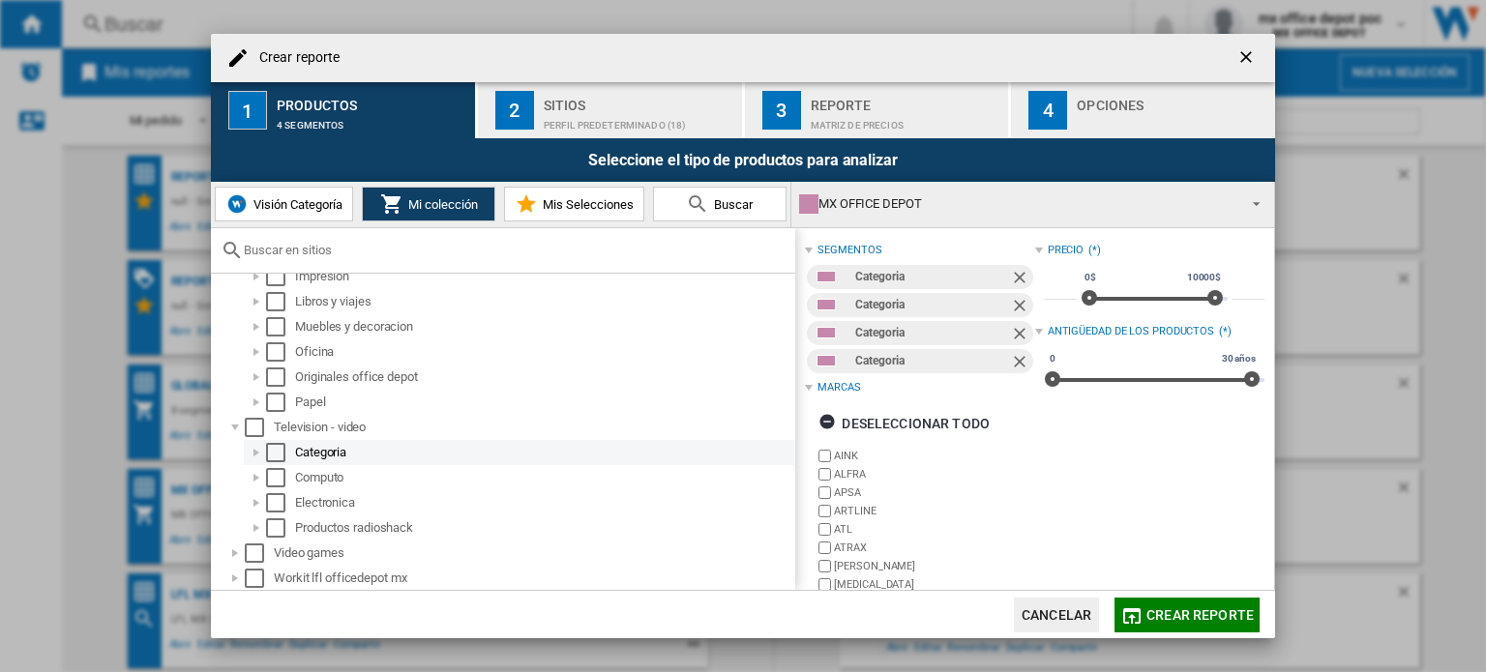
click at [275, 447] on div "Select" at bounding box center [275, 452] width 19 height 19
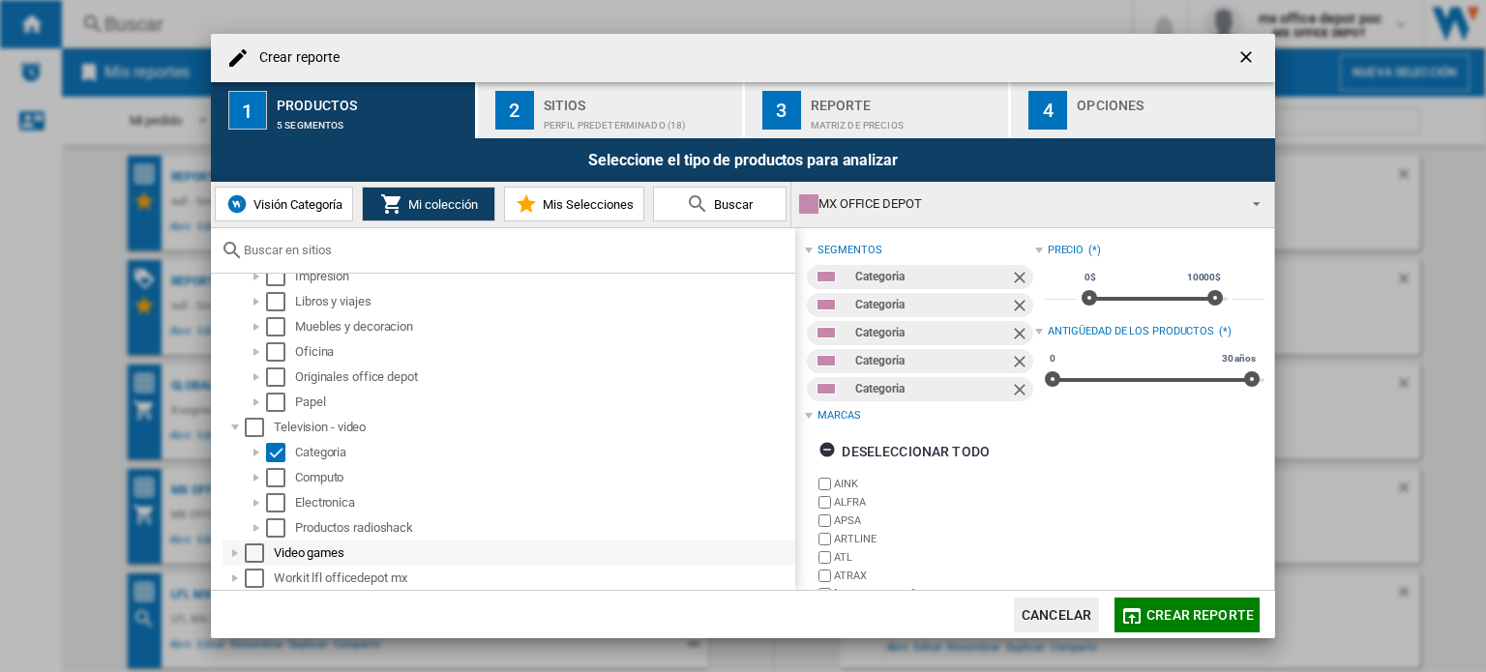
click at [230, 552] on div at bounding box center [234, 553] width 19 height 19
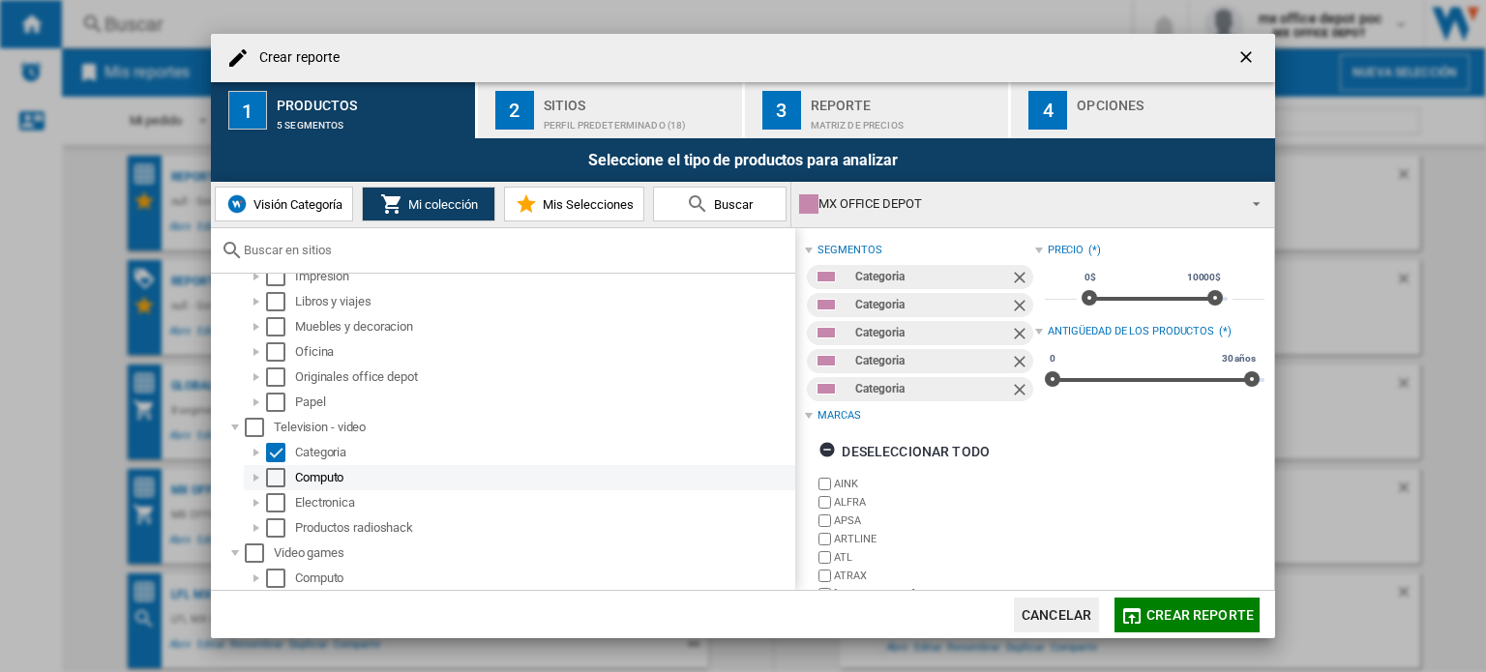
scroll to position [749, 0]
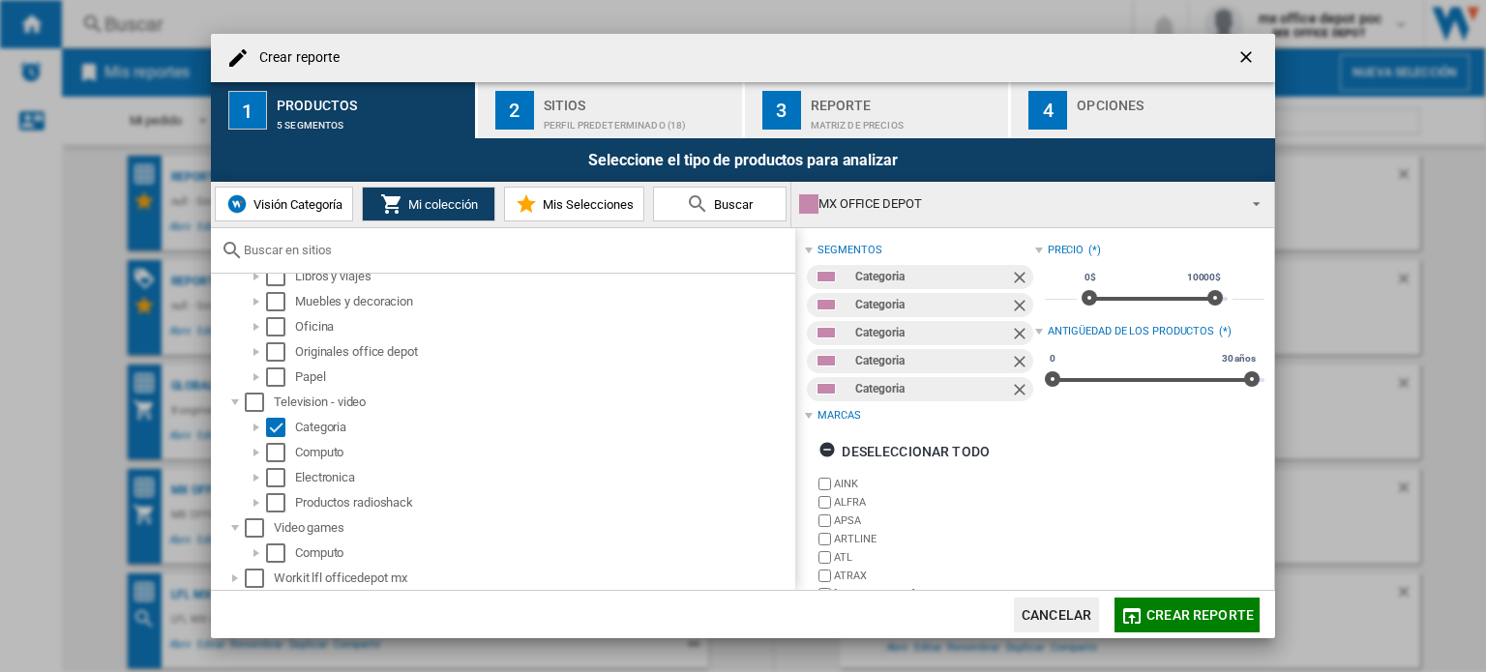
click at [629, 112] on div "Perfil predeterminado (18)" at bounding box center [639, 120] width 191 height 20
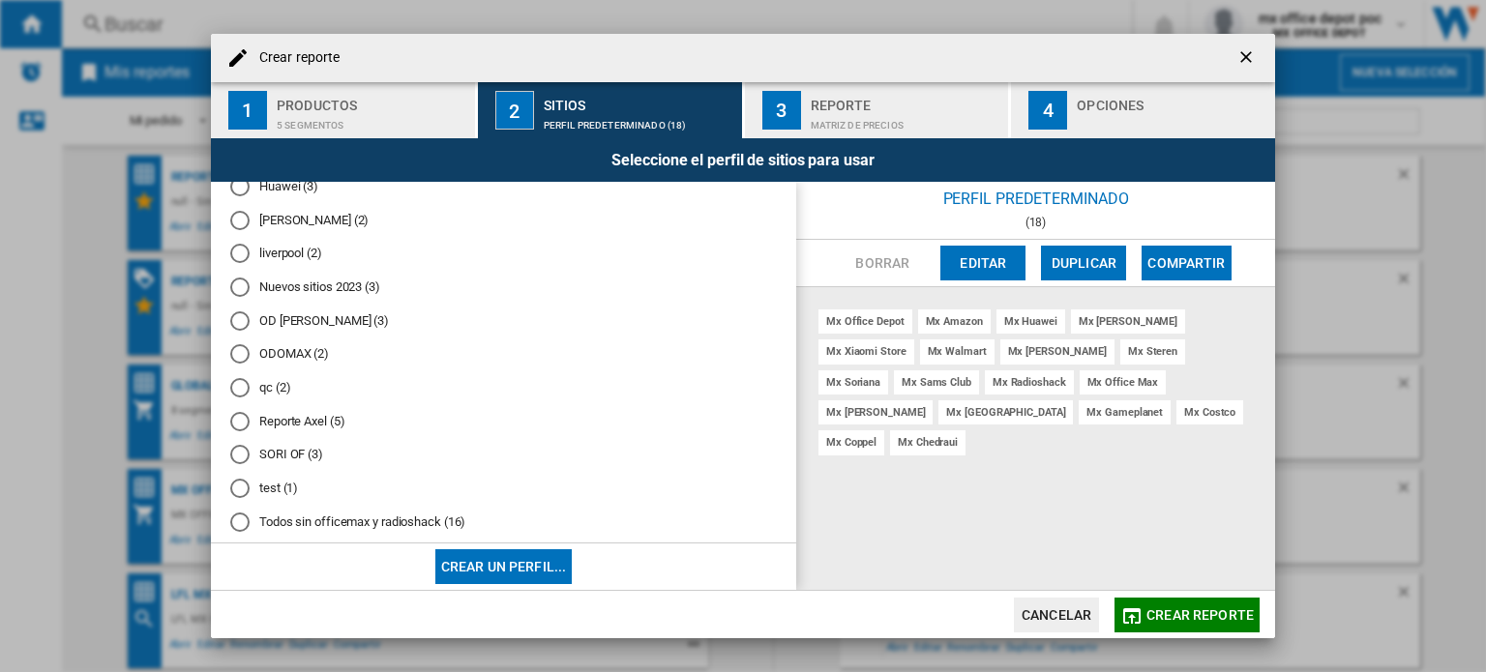
scroll to position [325, 0]
click at [1173, 618] on span "Crear reporte" at bounding box center [1199, 615] width 107 height 15
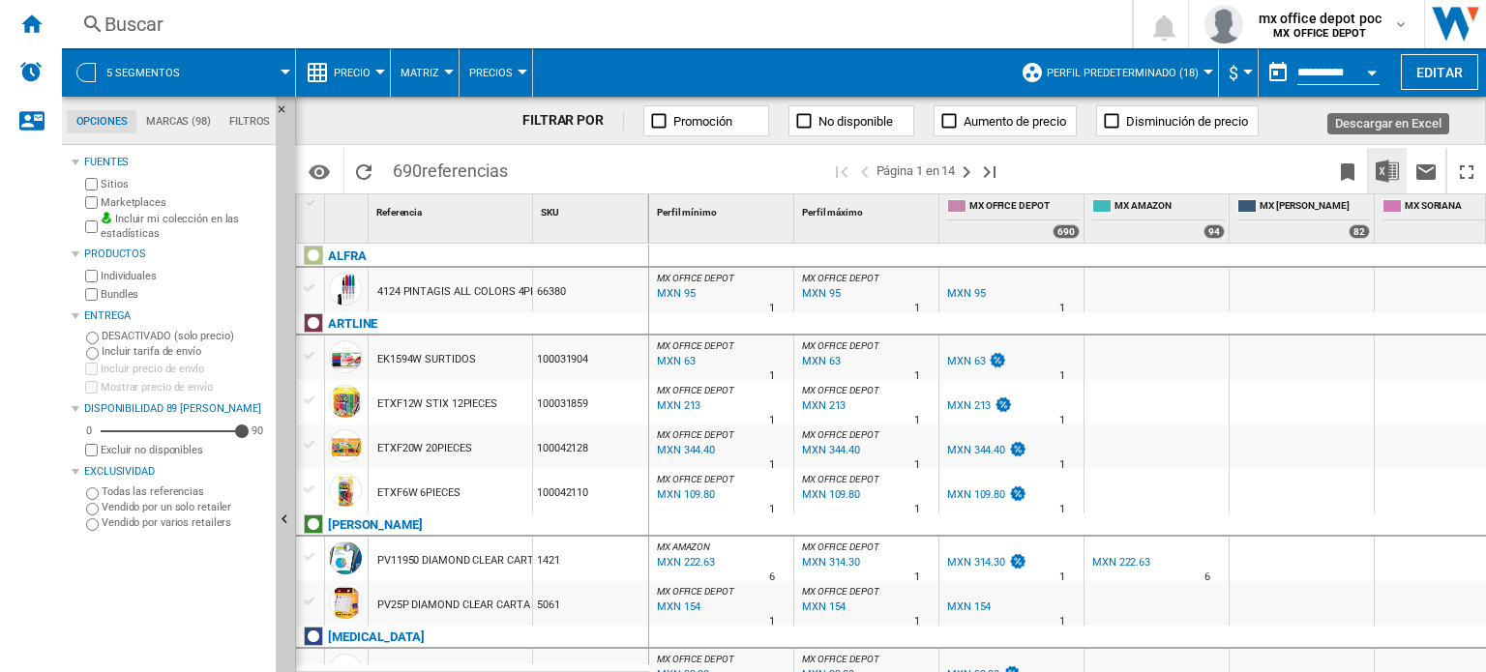
click at [1375, 168] on button "Descargar en Excel" at bounding box center [1387, 170] width 39 height 45
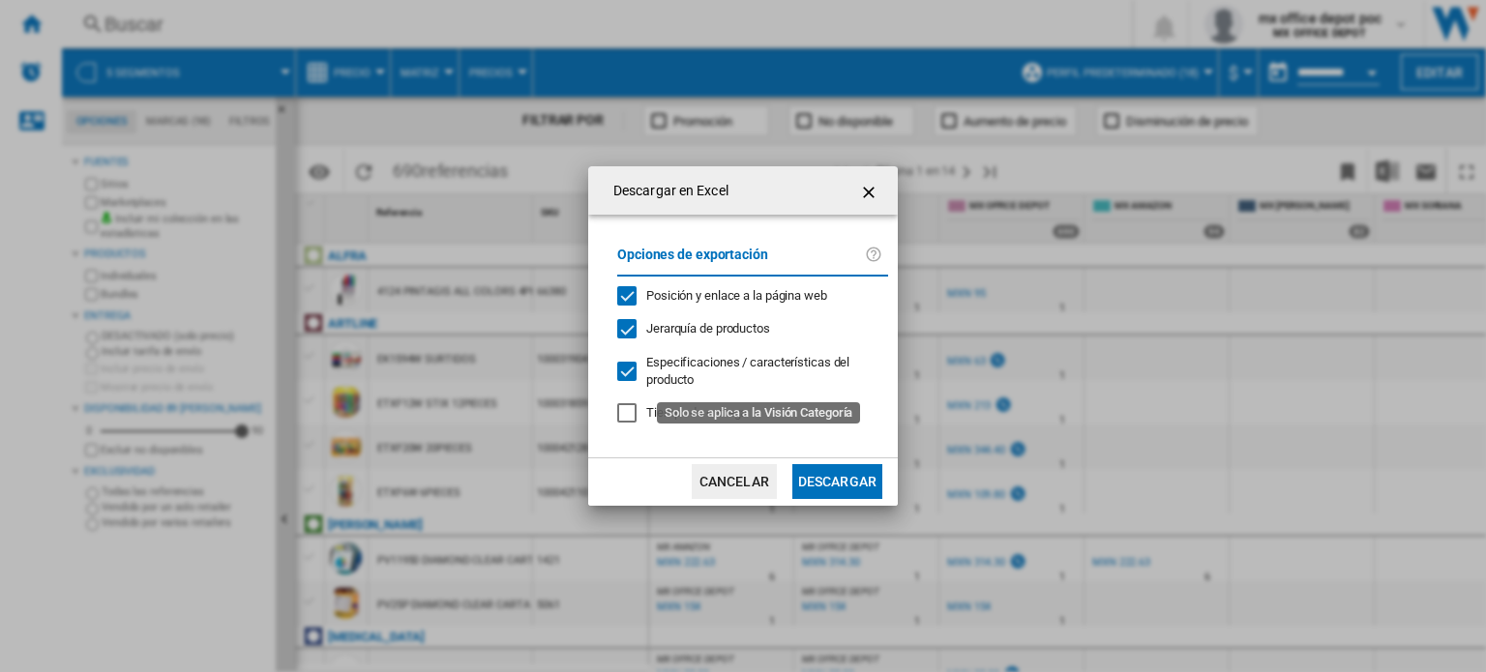
click at [666, 358] on span "Especificaciones / características del producto" at bounding box center [747, 371] width 203 height 32
click at [836, 473] on button "Descargar" at bounding box center [837, 481] width 90 height 35
